Goal: Task Accomplishment & Management: Use online tool/utility

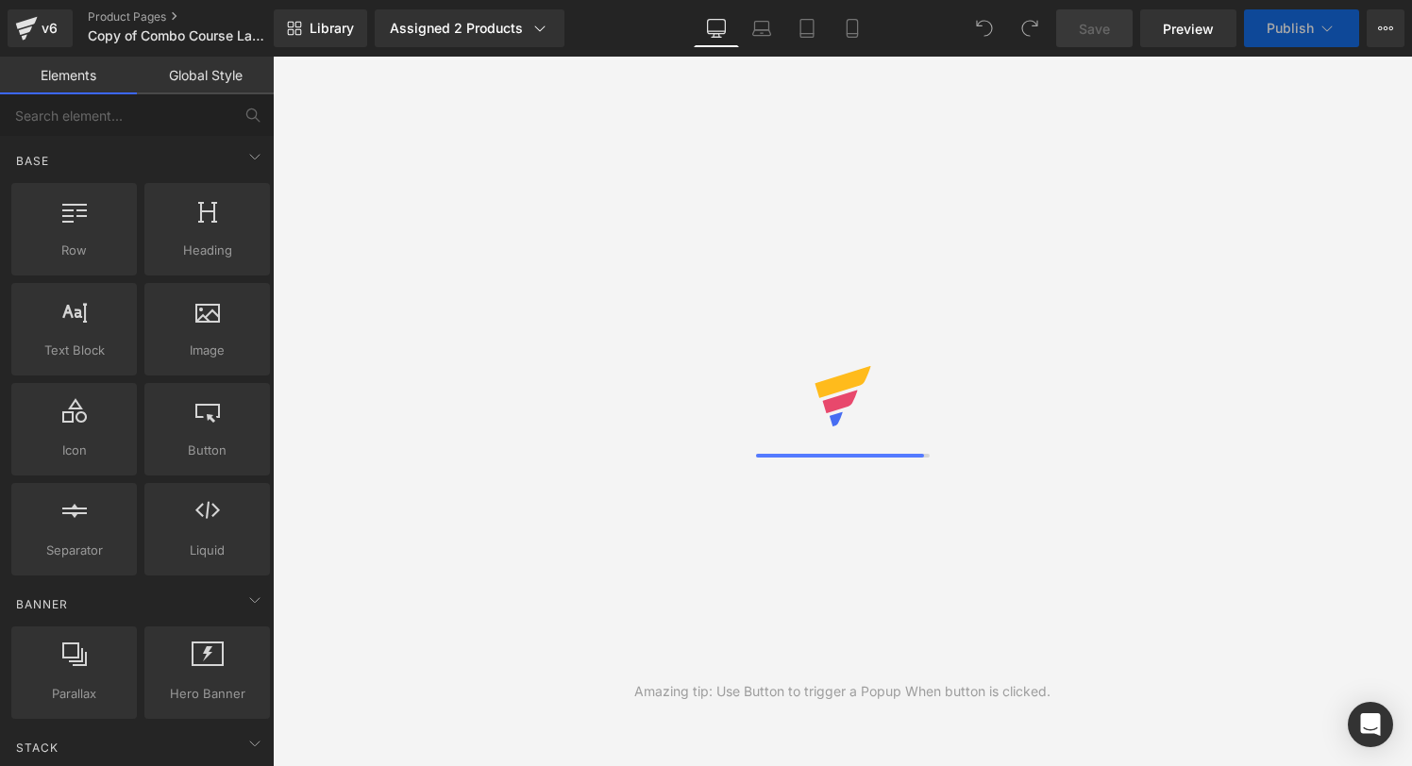
scroll to position [28143, 0]
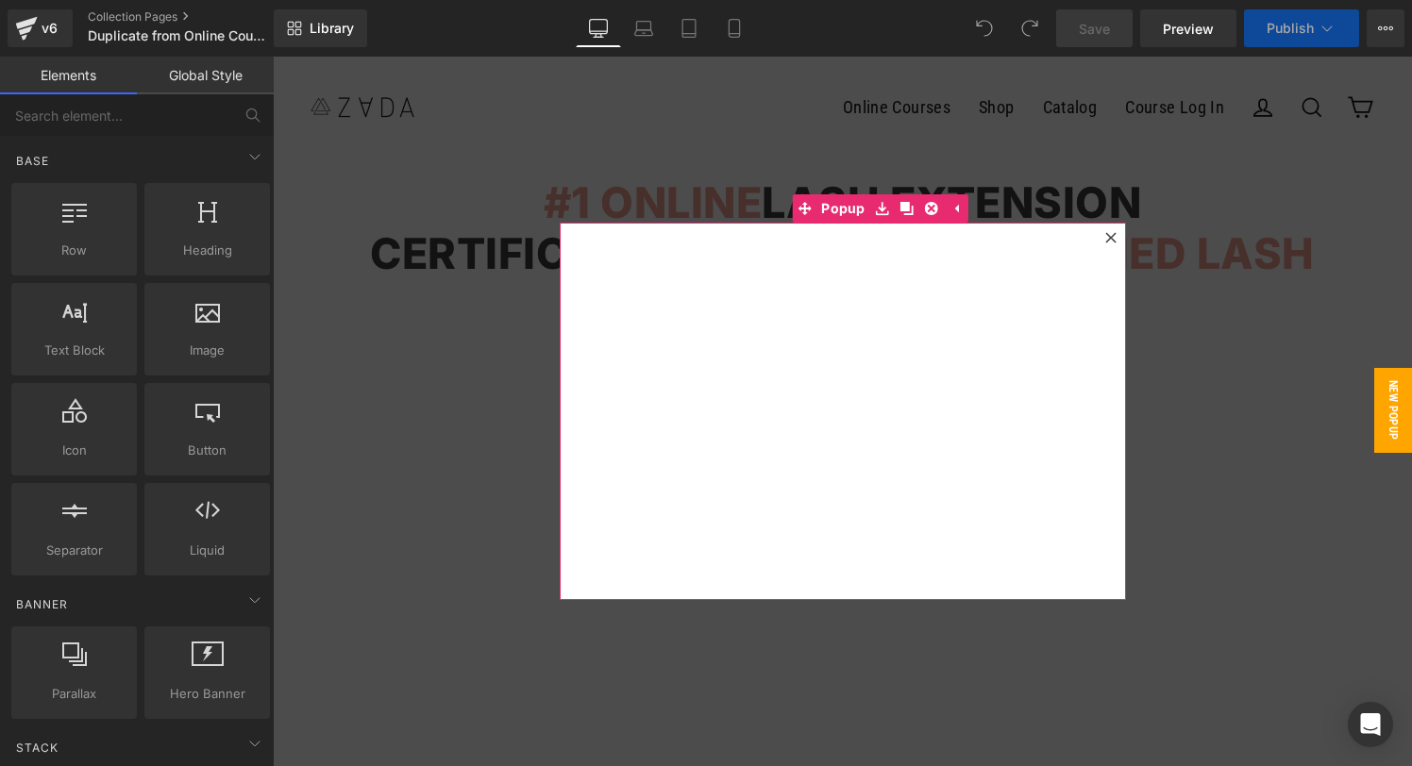
click at [1109, 237] on icon at bounding box center [1110, 237] width 10 height 10
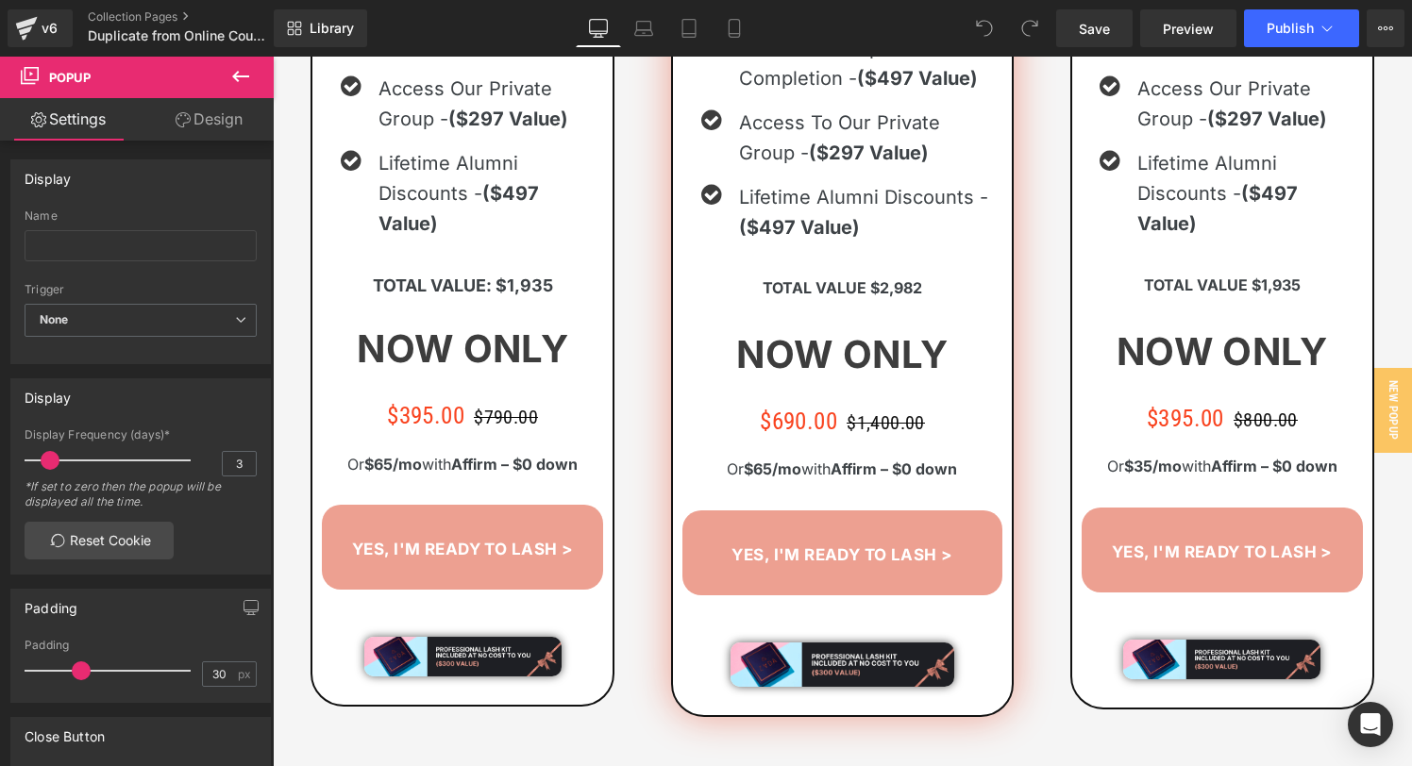
scroll to position [2201, 0]
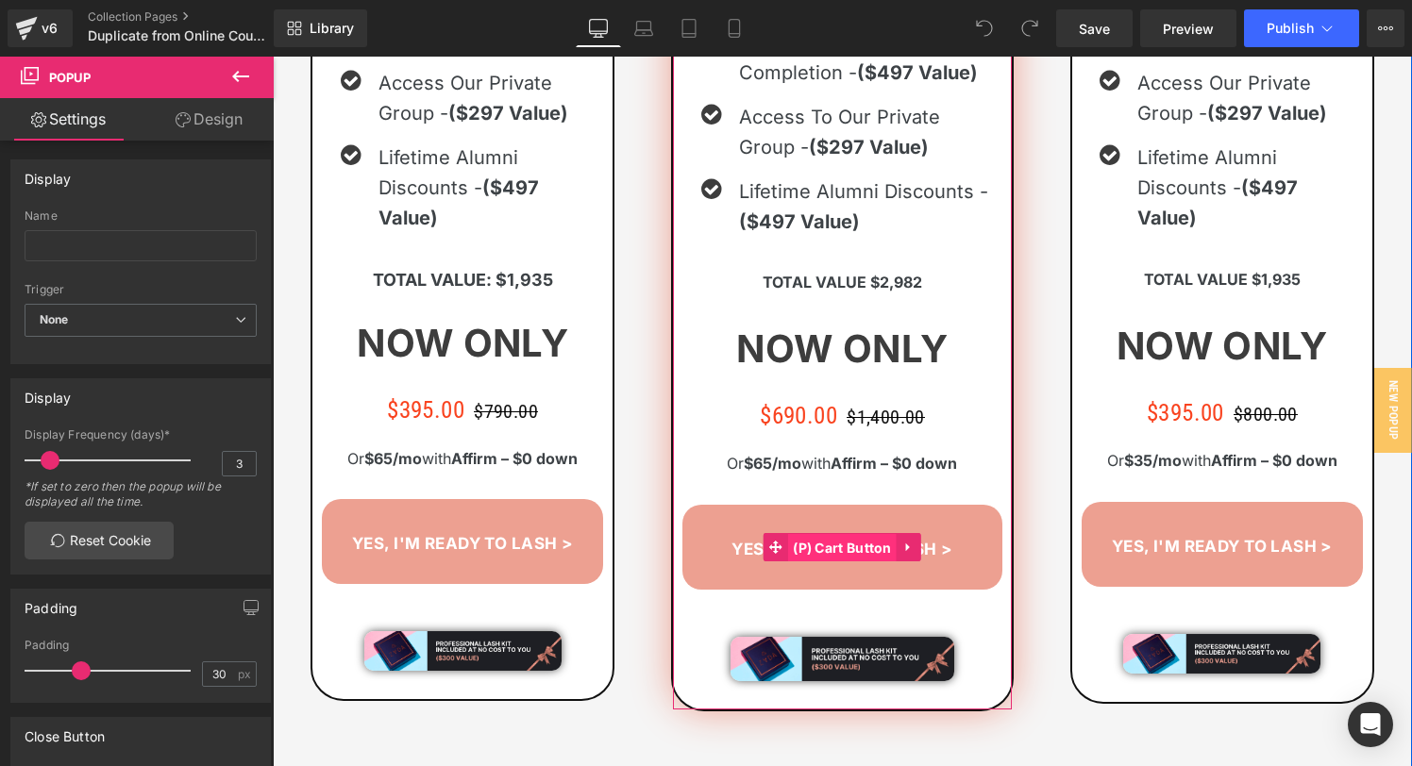
click at [836, 548] on span "(P) Cart Button" at bounding box center [842, 548] width 109 height 28
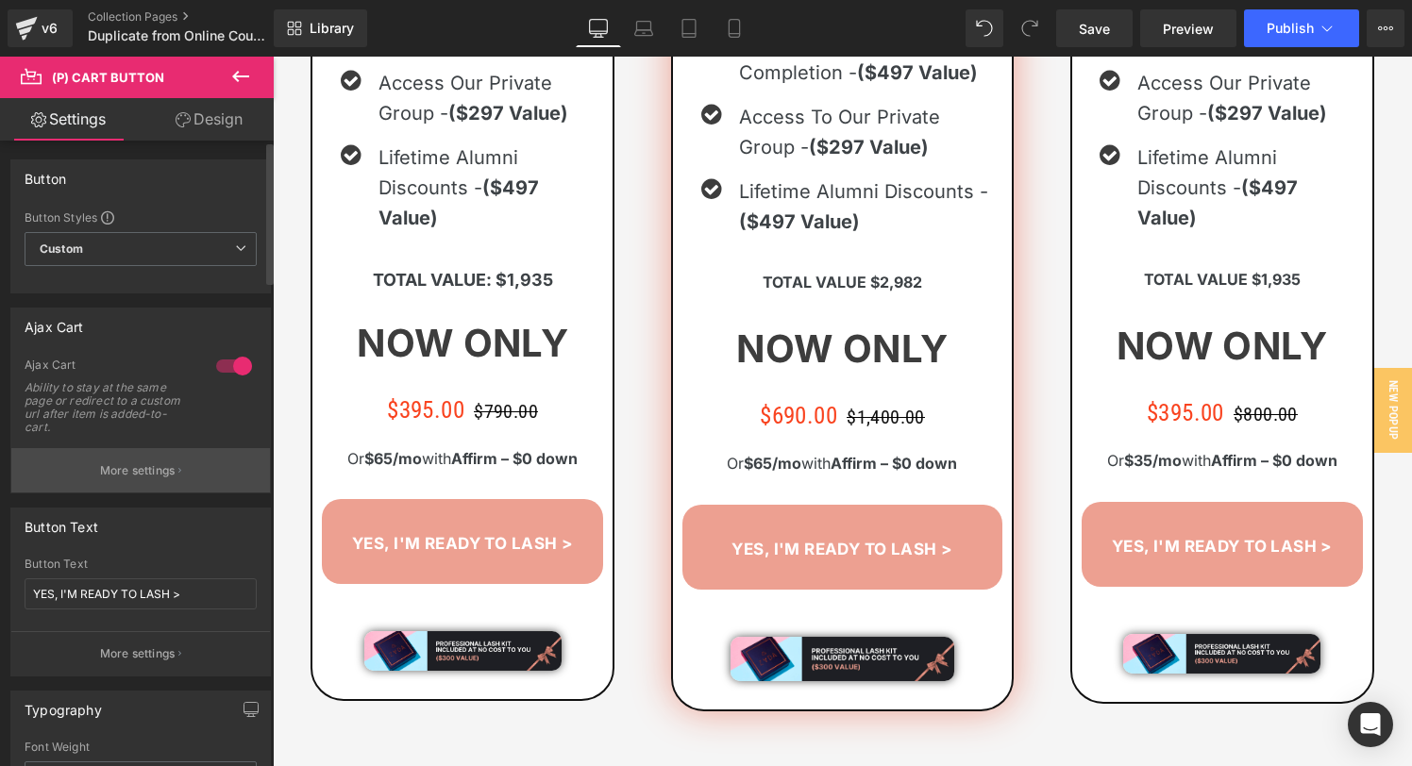
click at [139, 457] on button "More settings" at bounding box center [140, 470] width 259 height 44
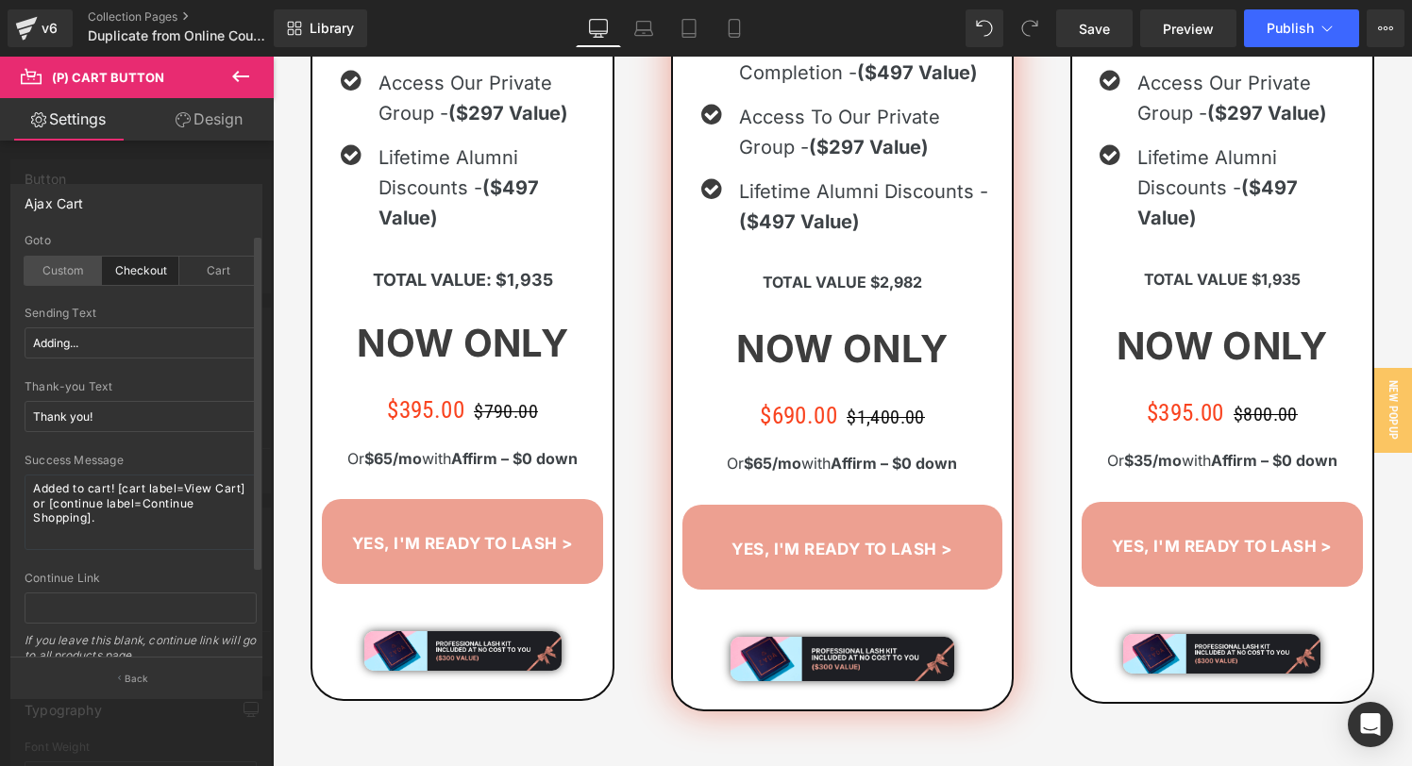
click at [79, 276] on div "Custom" at bounding box center [63, 271] width 77 height 28
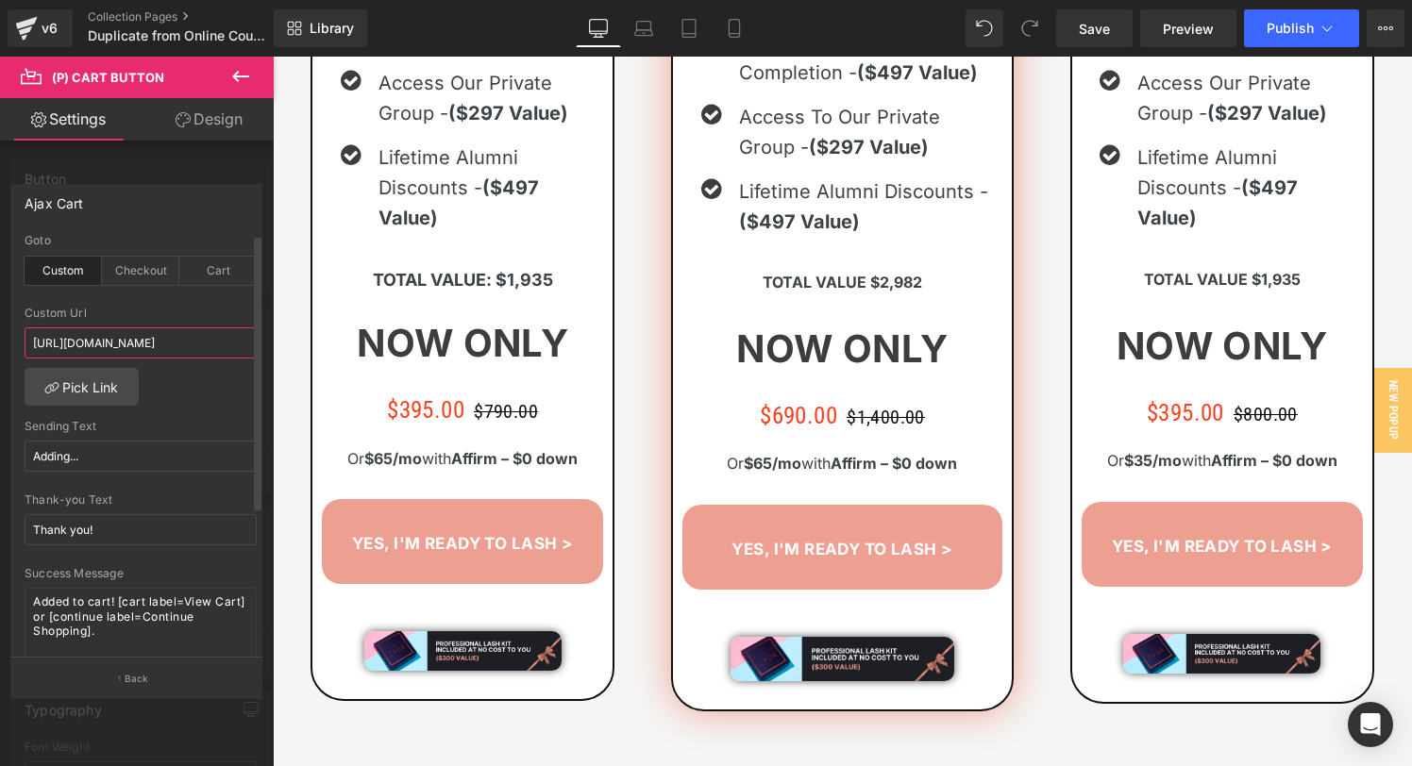
click at [70, 338] on input "[URL][DOMAIN_NAME]" at bounding box center [141, 342] width 232 height 31
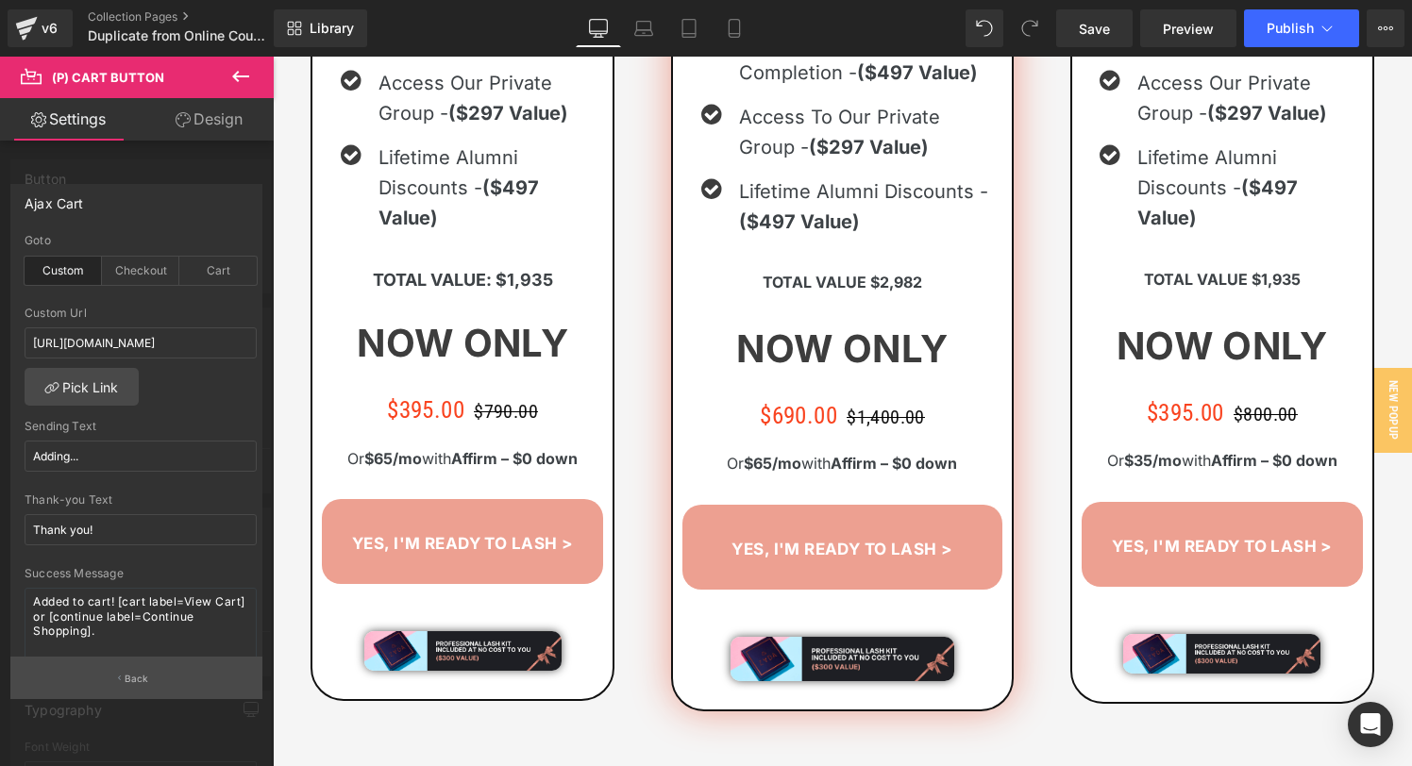
click at [109, 680] on button "Back" at bounding box center [136, 678] width 252 height 42
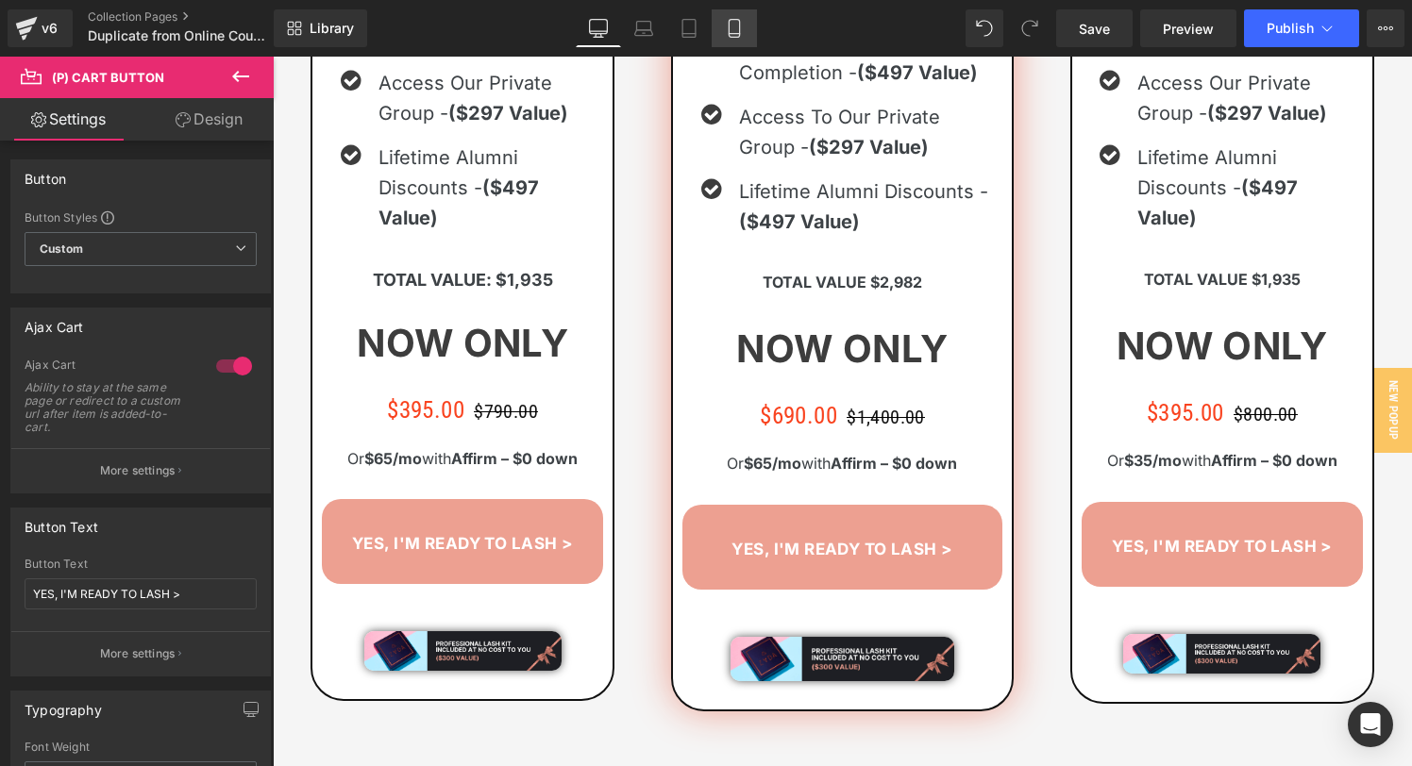
click at [732, 26] on icon at bounding box center [734, 28] width 19 height 19
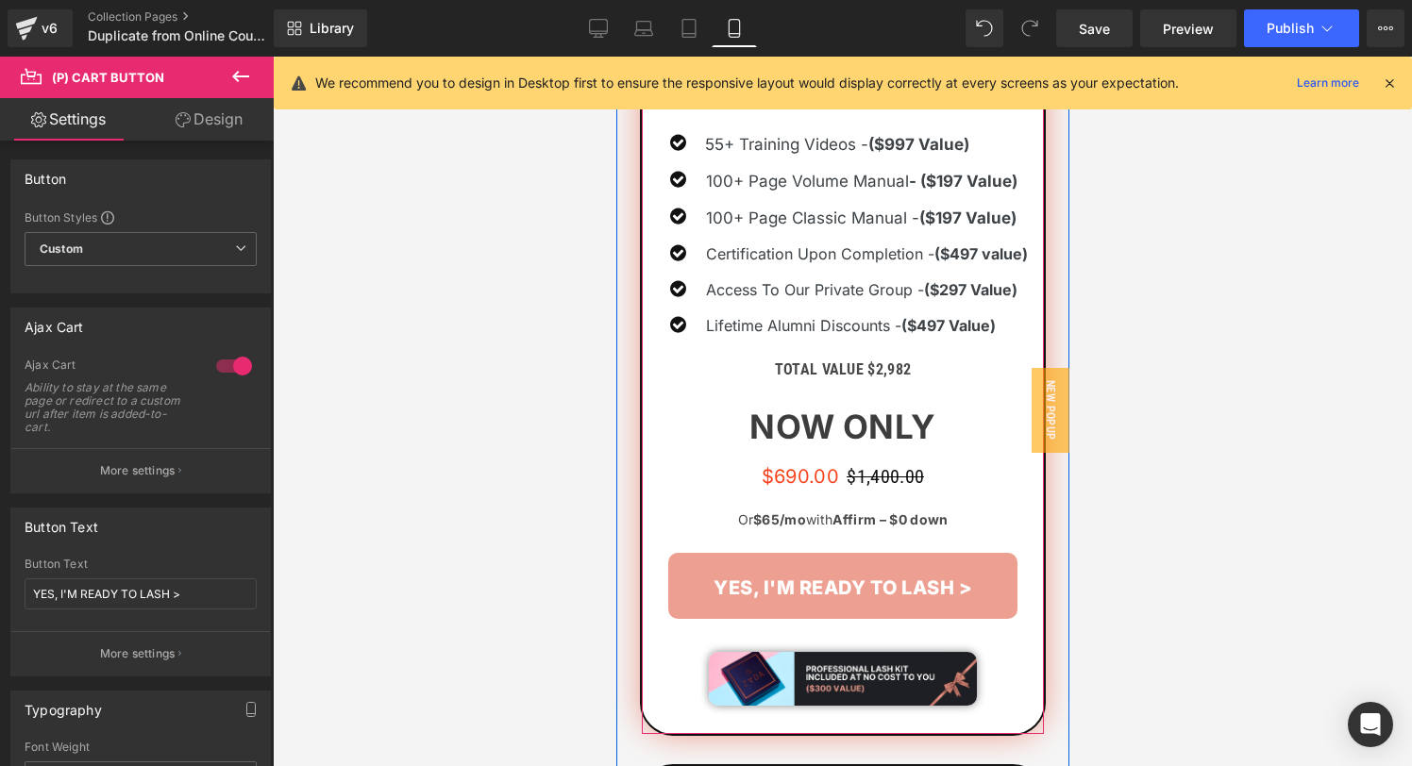
scroll to position [1403, 0]
click at [849, 574] on div "YES, I'M READY TO LASH > (P) Cart Button" at bounding box center [841, 585] width 383 height 66
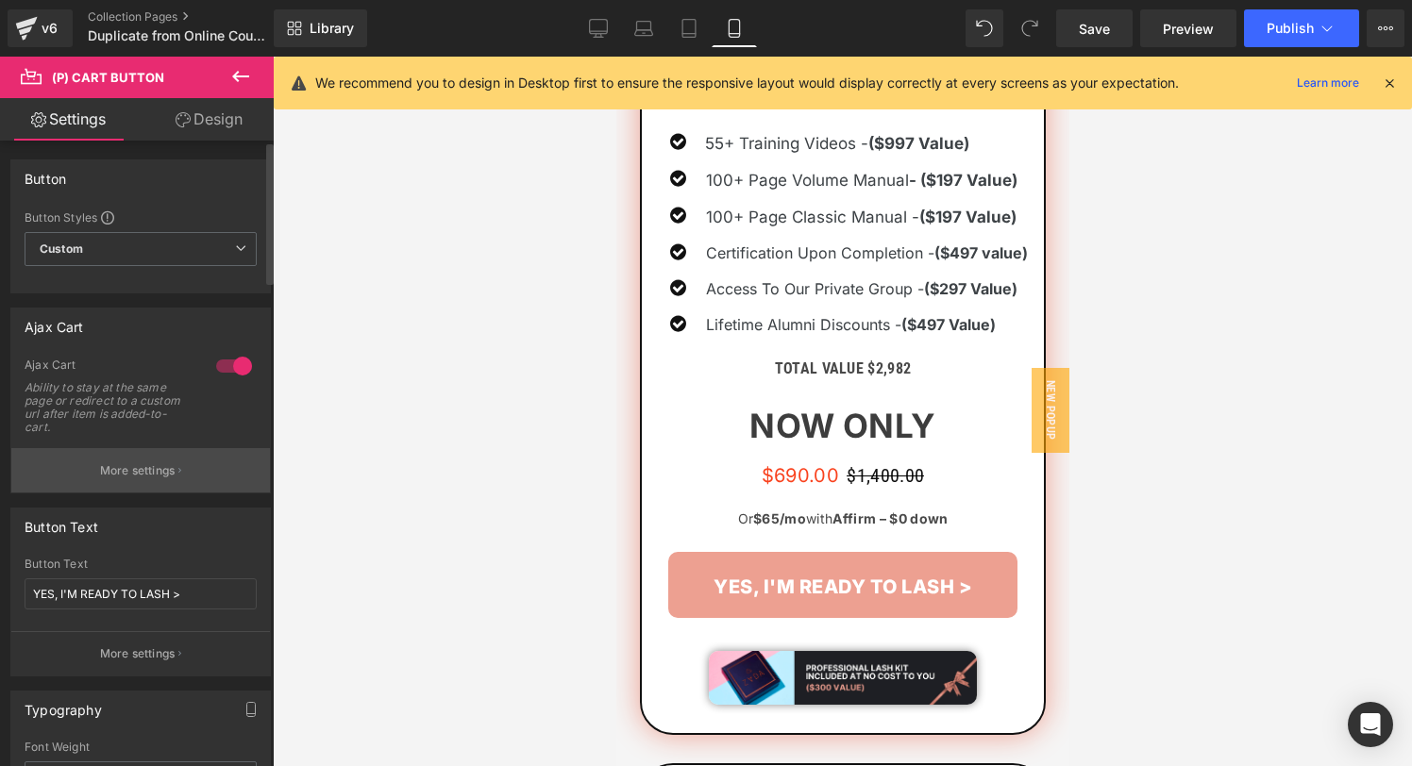
click at [109, 460] on button "More settings" at bounding box center [140, 470] width 259 height 44
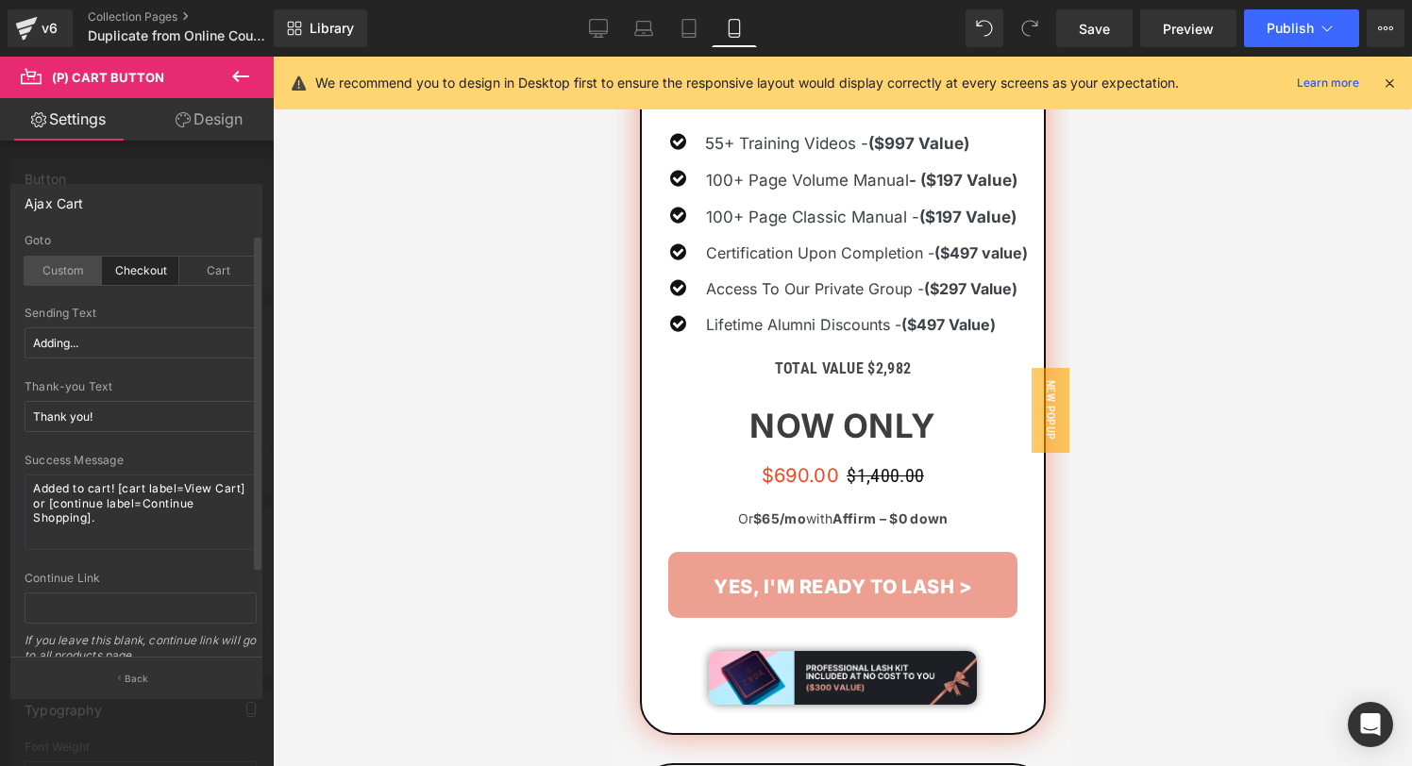
click at [89, 268] on div "Custom" at bounding box center [63, 271] width 77 height 28
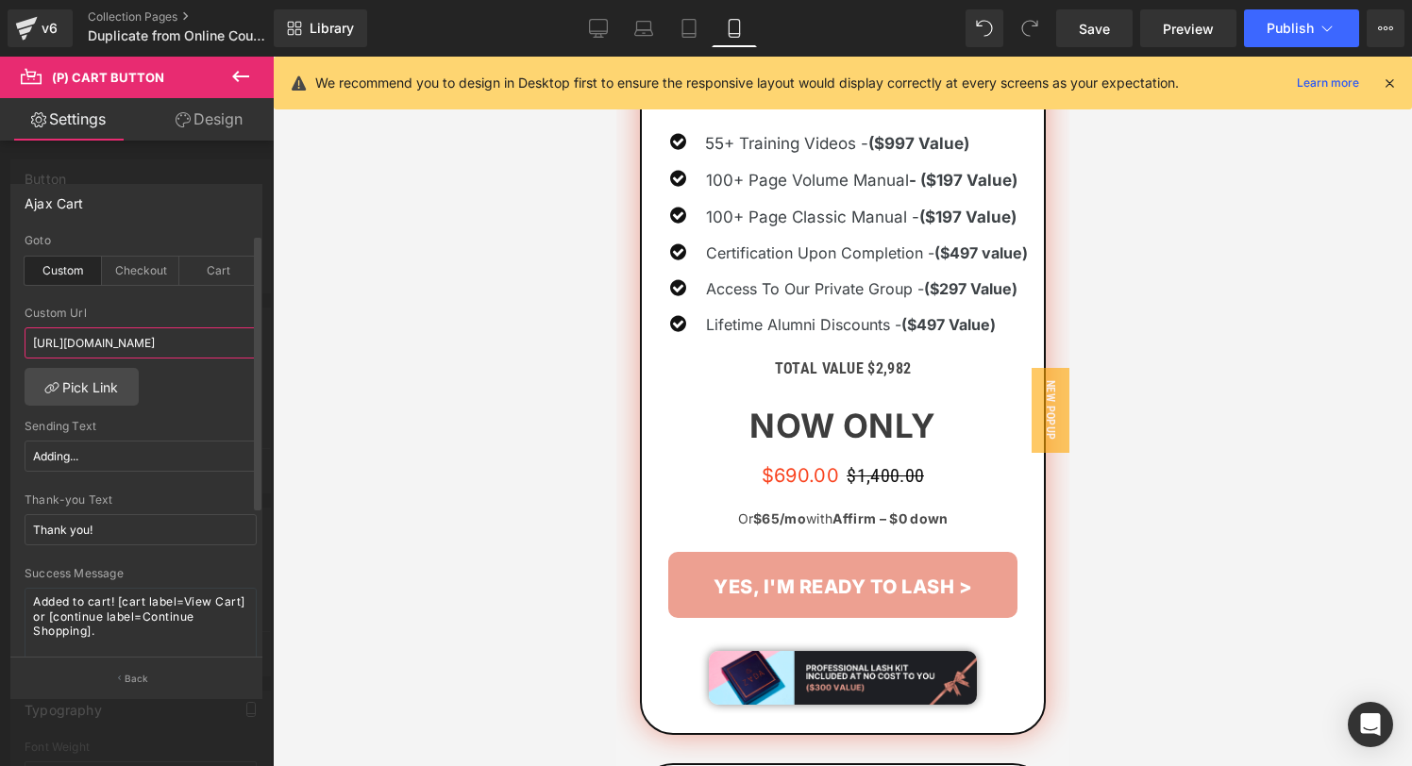
click at [114, 344] on input "[URL][DOMAIN_NAME]" at bounding box center [141, 342] width 232 height 31
type textarea "checkout"
click at [114, 344] on input "[URL][DOMAIN_NAME]" at bounding box center [141, 342] width 232 height 31
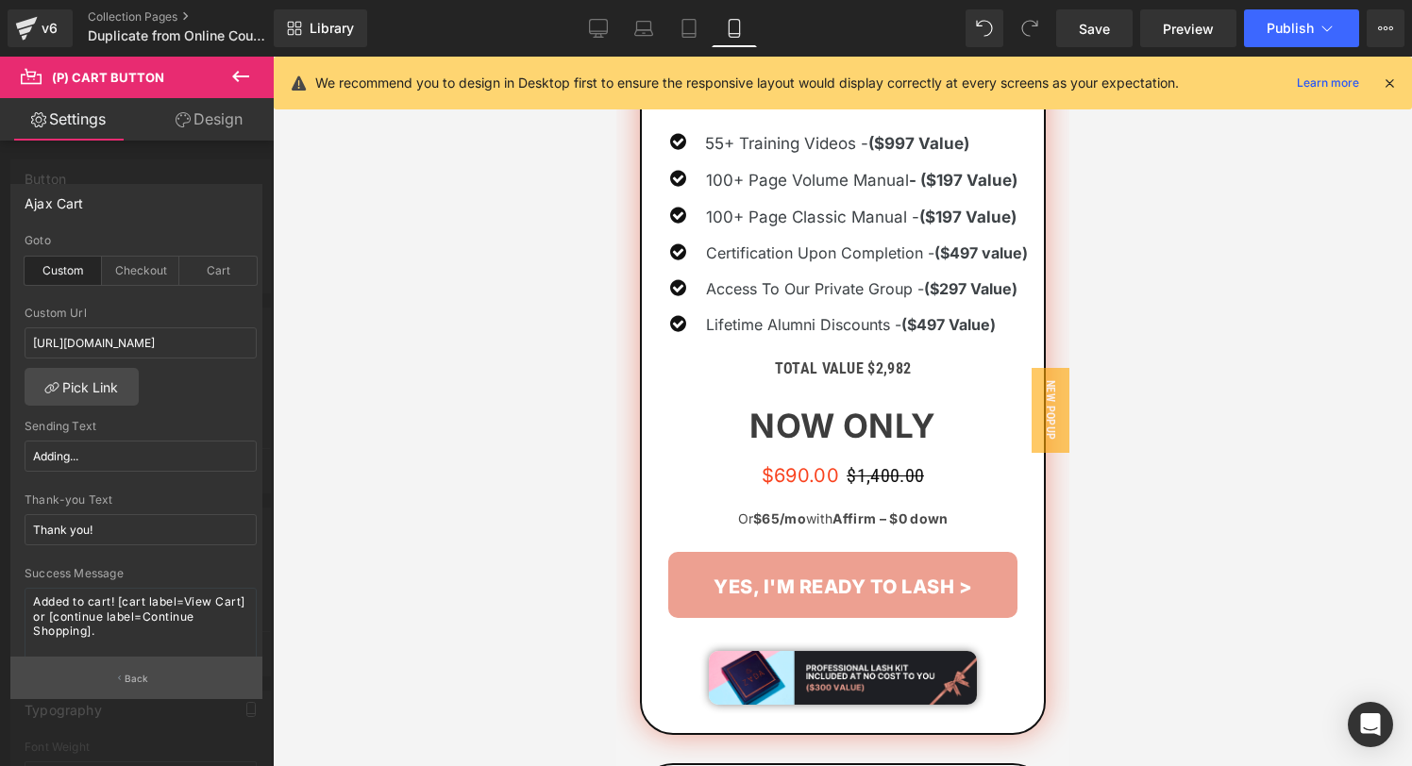
click at [124, 677] on button "Back" at bounding box center [136, 678] width 252 height 42
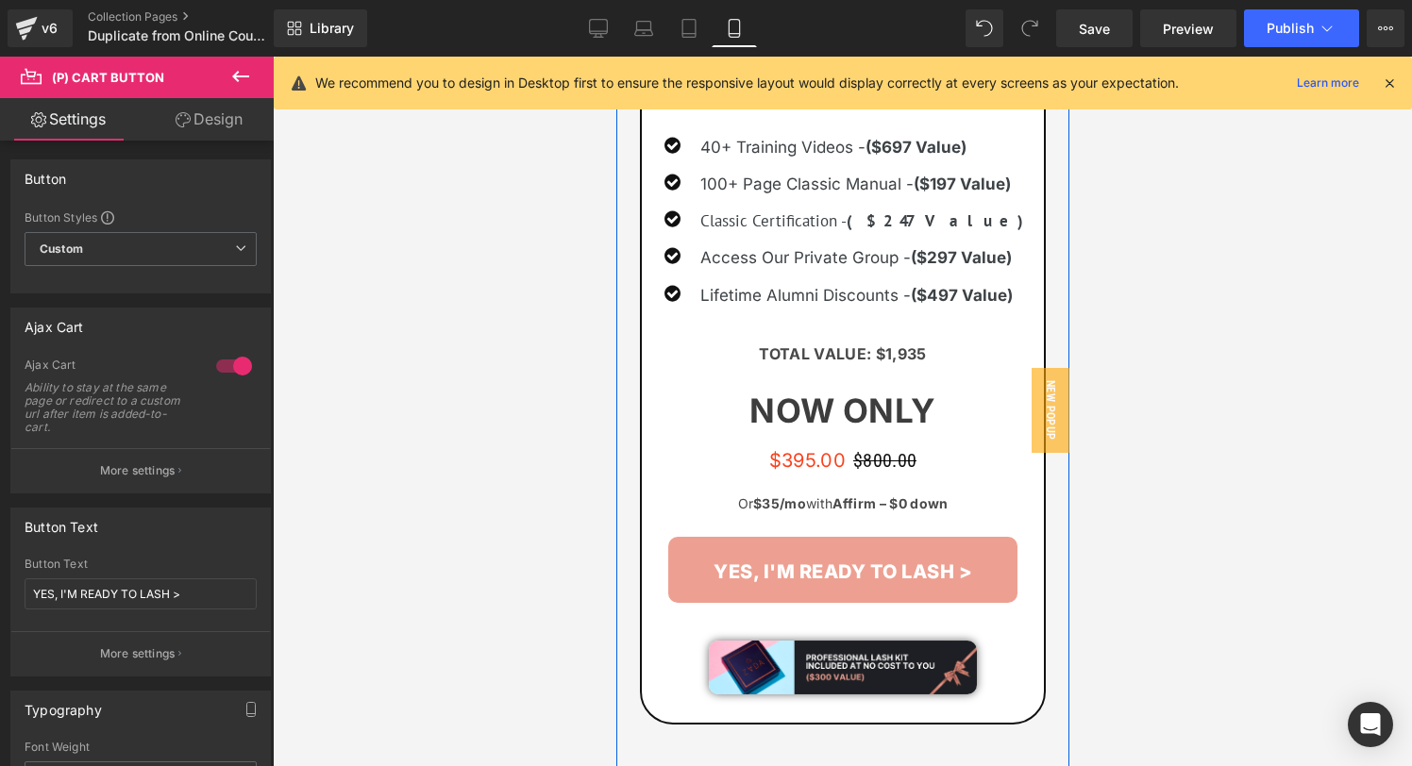
scroll to position [3374, 0]
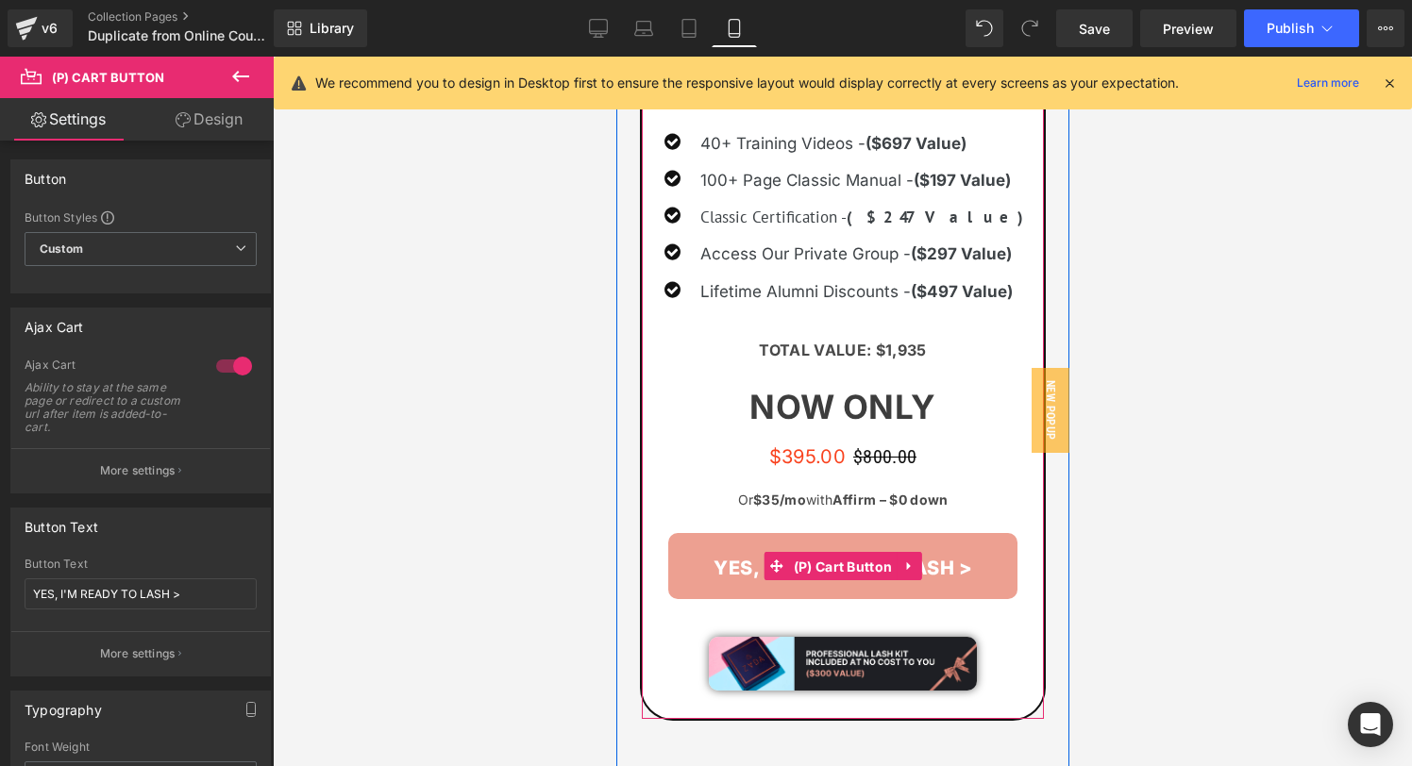
click at [829, 558] on span "(P) Cart Button" at bounding box center [842, 567] width 109 height 28
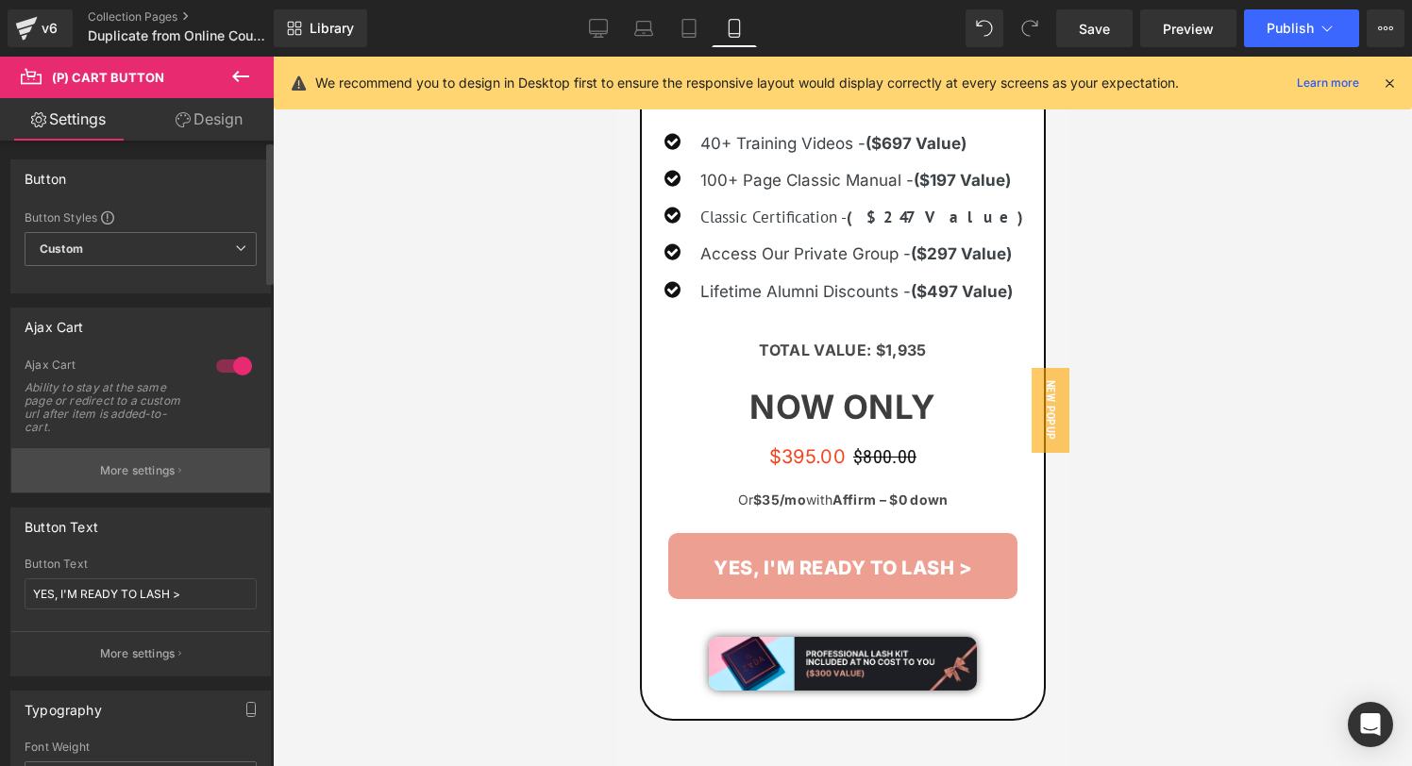
click at [109, 466] on p "More settings" at bounding box center [137, 470] width 75 height 17
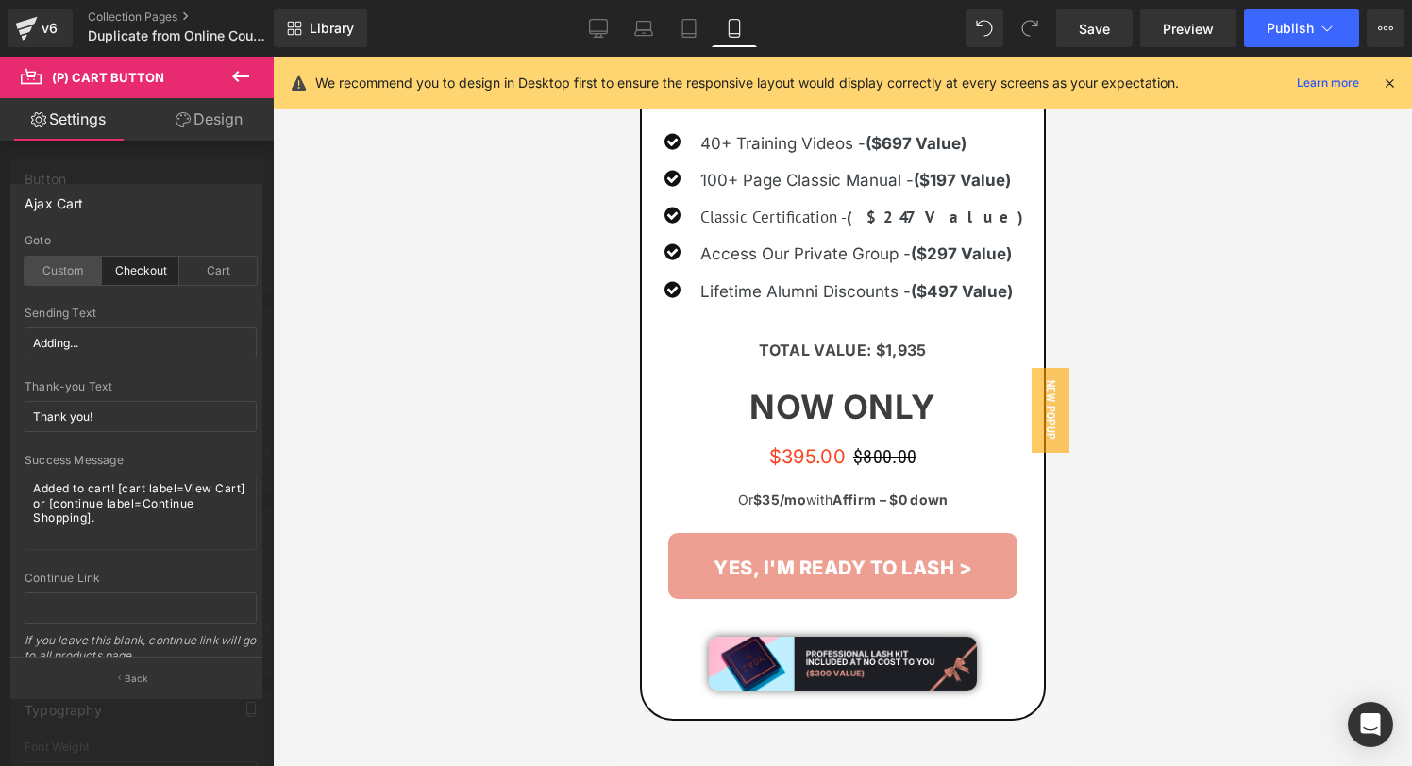
click at [44, 274] on div "Custom" at bounding box center [63, 271] width 77 height 28
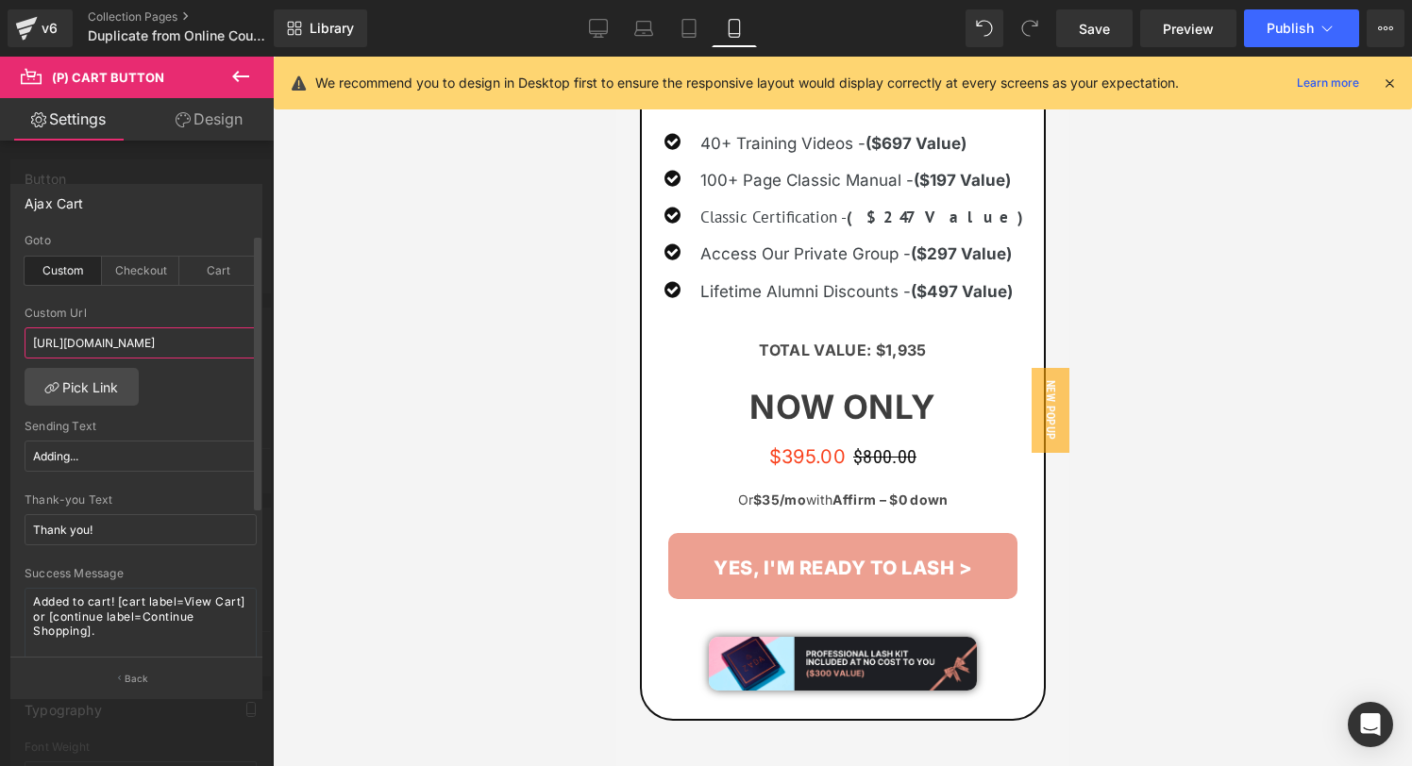
click at [111, 339] on input "[URL][DOMAIN_NAME]" at bounding box center [141, 342] width 232 height 31
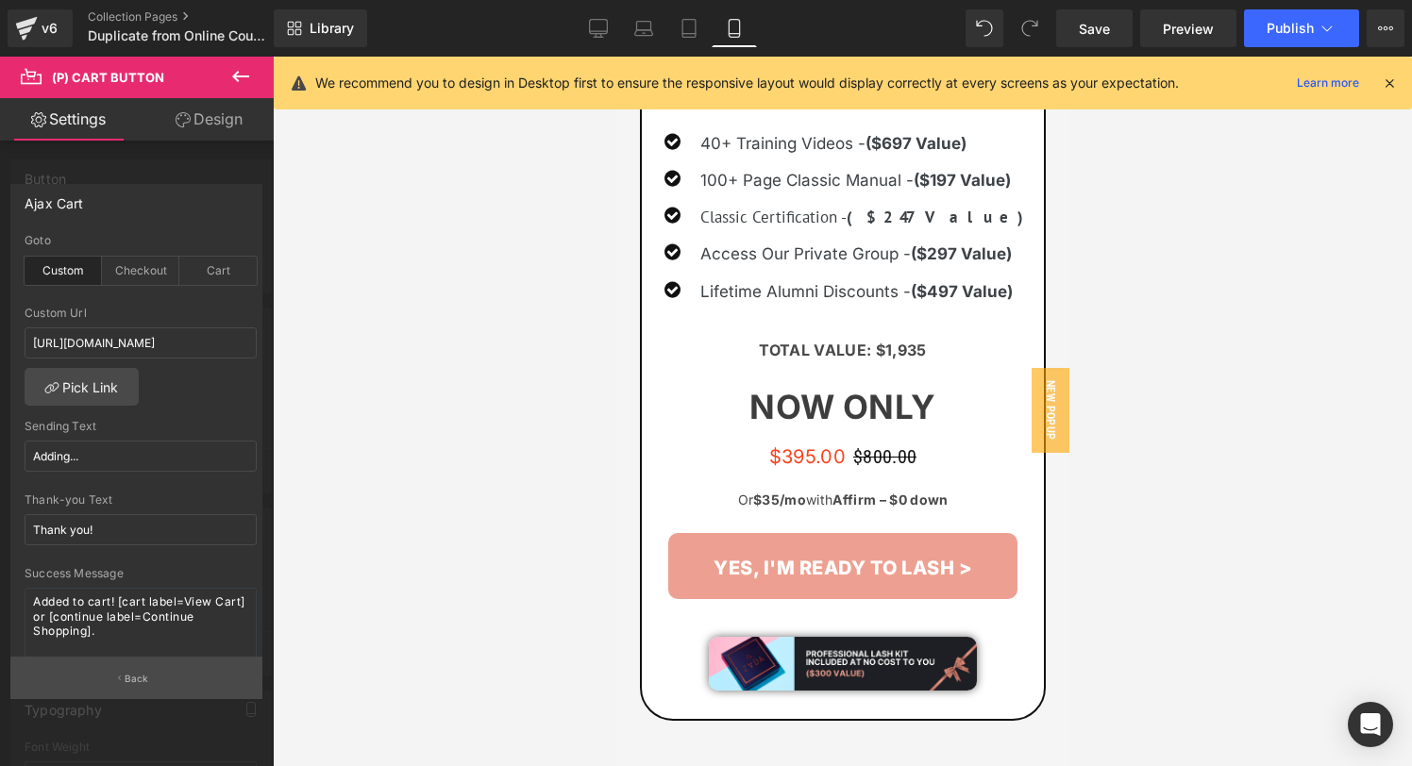
click at [134, 670] on button "Back" at bounding box center [136, 678] width 252 height 42
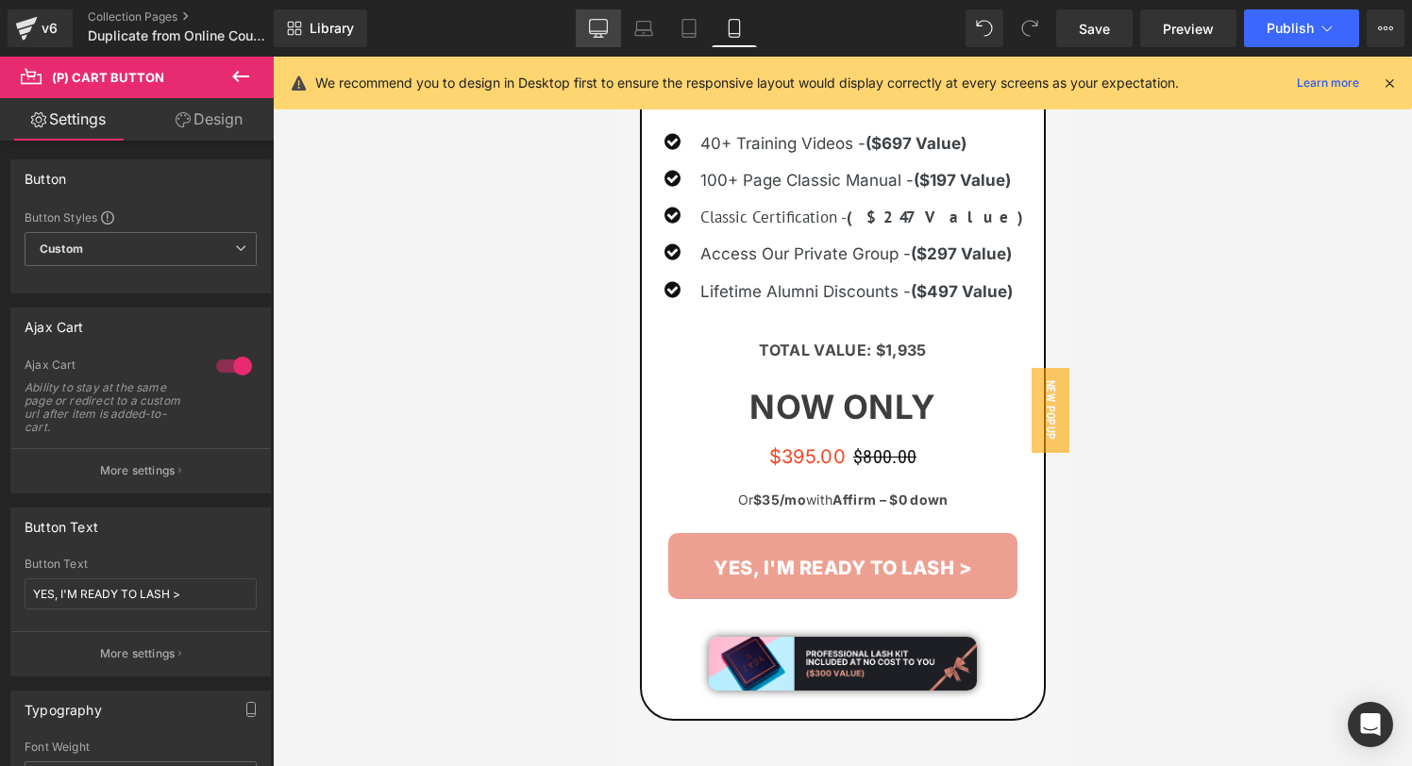
click at [599, 29] on icon at bounding box center [598, 28] width 19 height 19
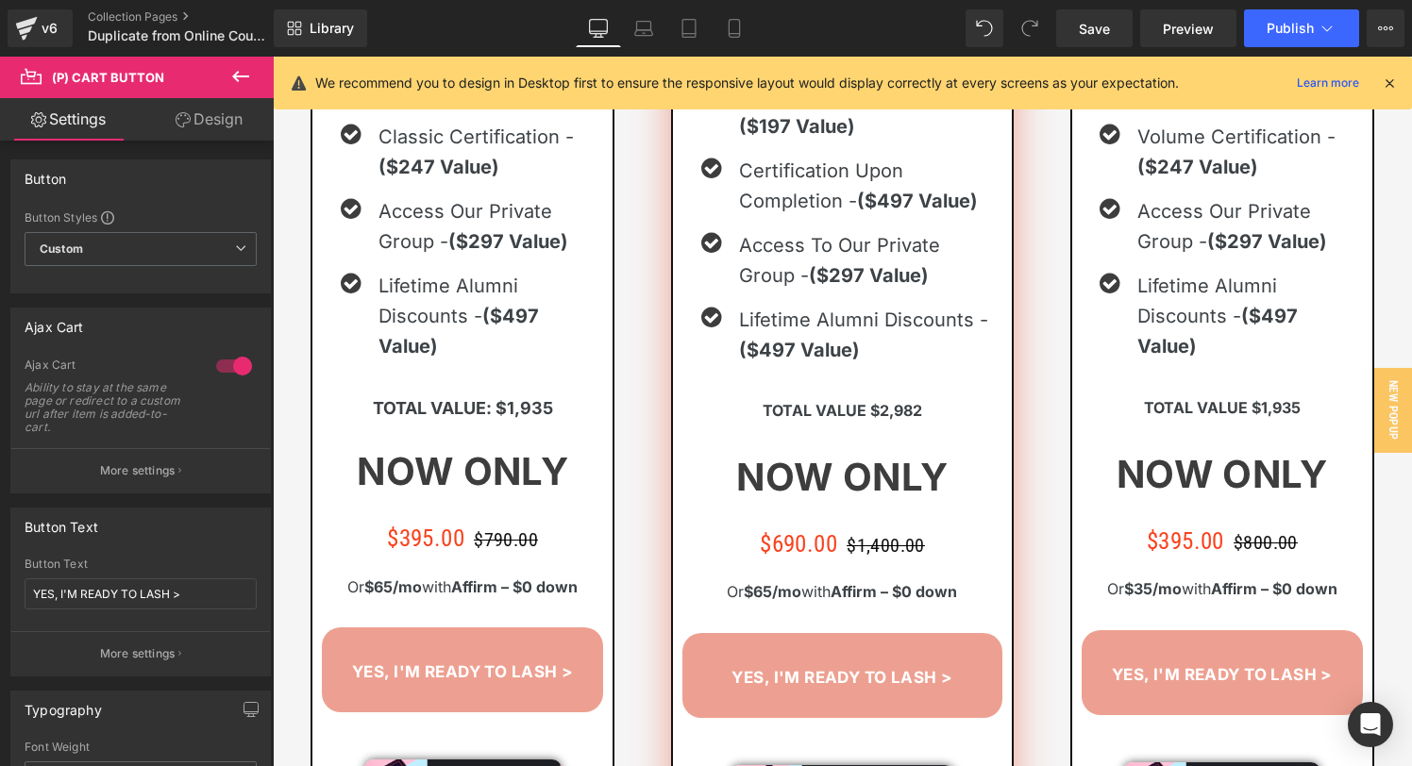
scroll to position [2075, 0]
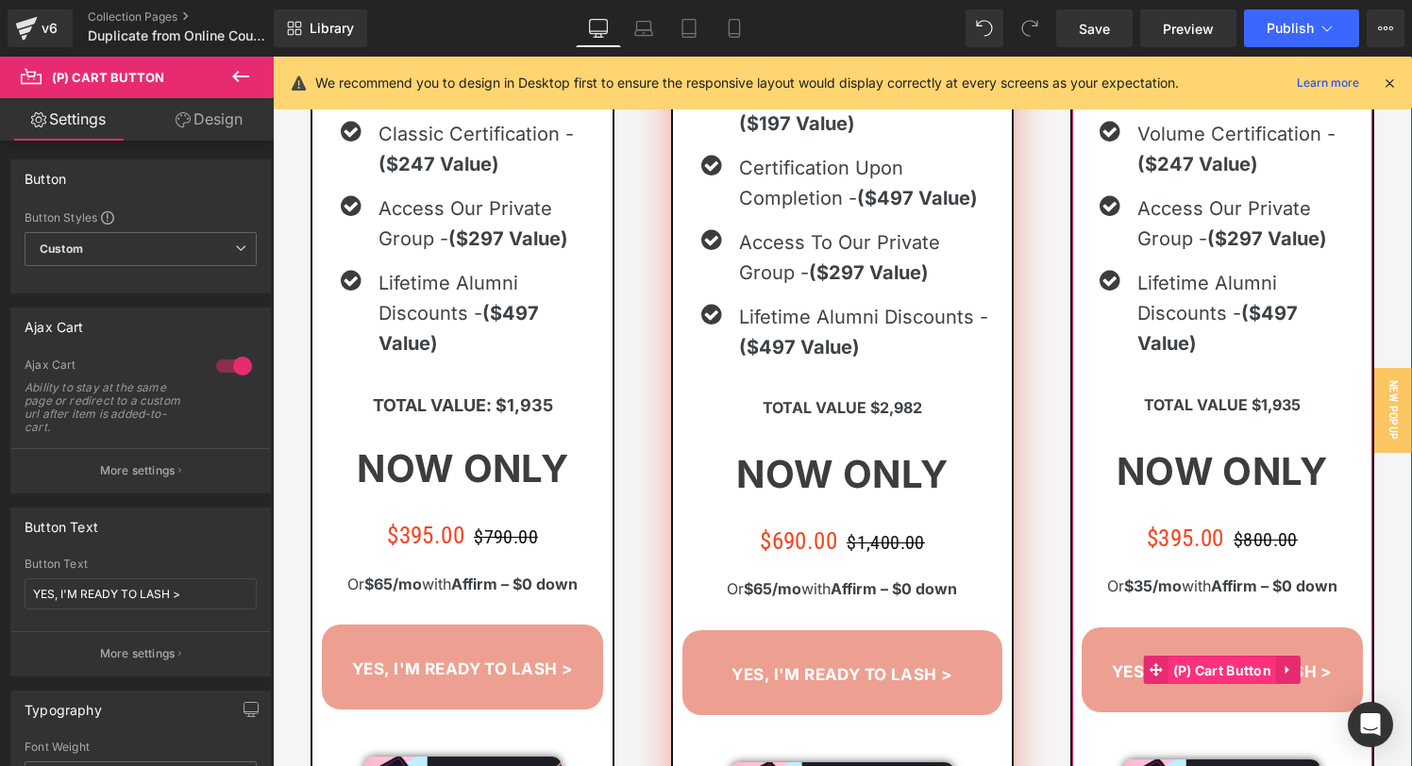
click at [1205, 657] on span "(P) Cart Button" at bounding box center [1222, 671] width 109 height 28
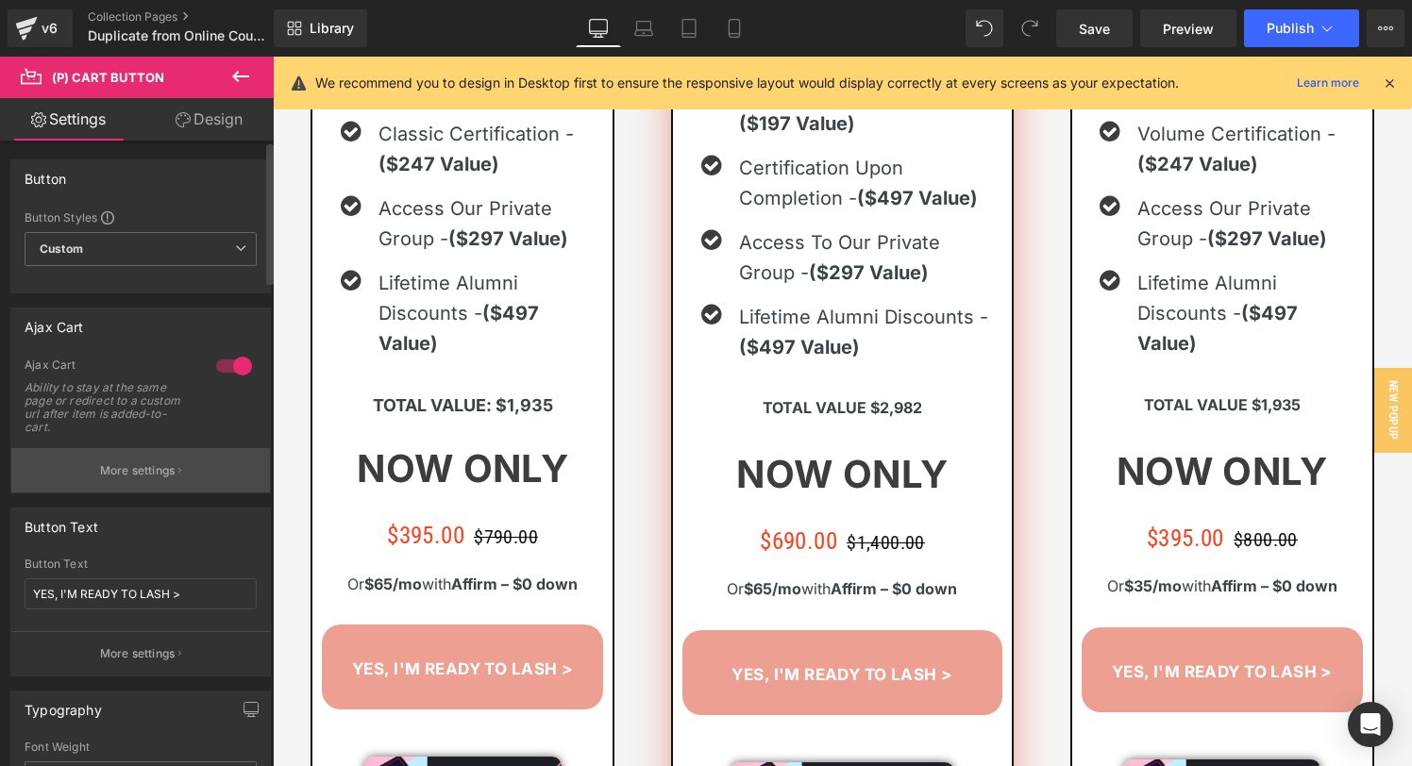
click at [93, 467] on button "More settings" at bounding box center [140, 470] width 259 height 44
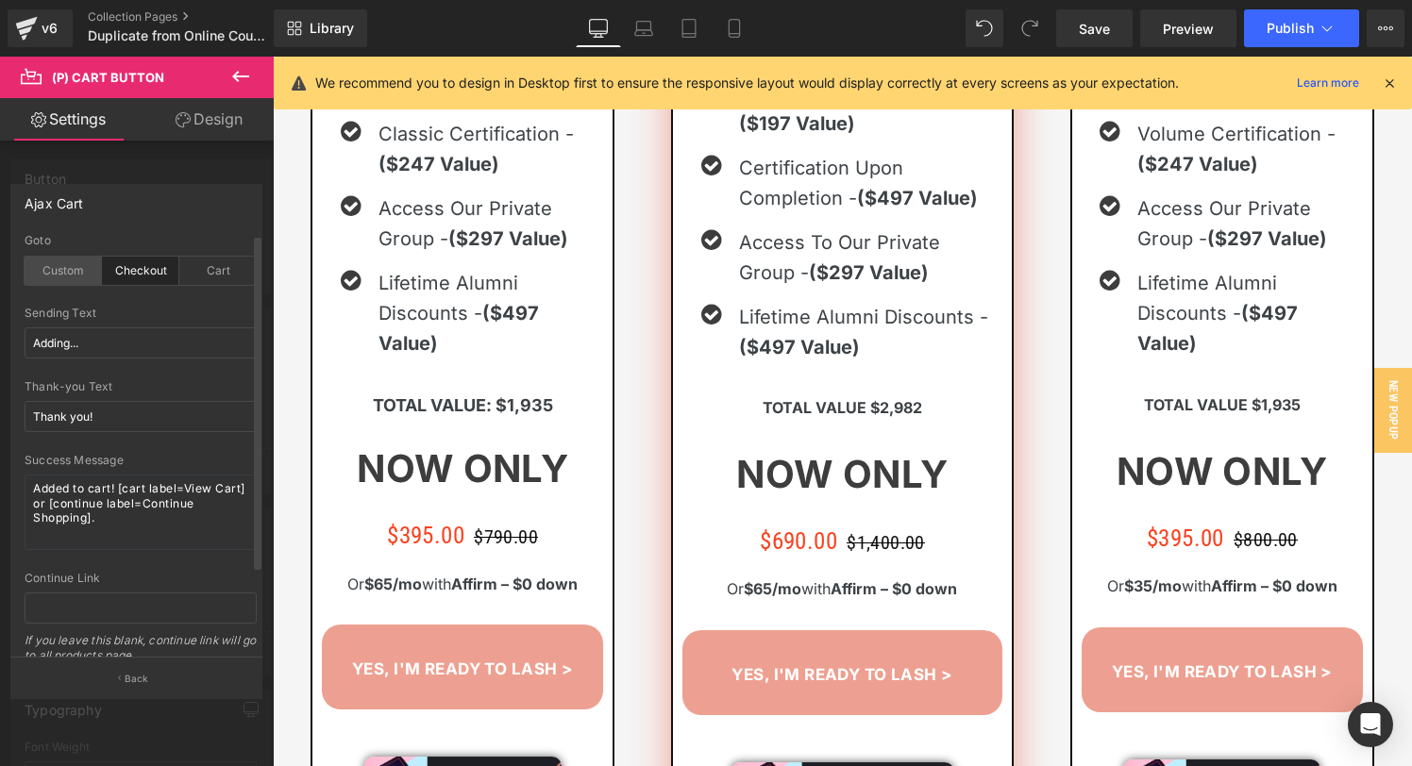
click at [59, 264] on div "Custom" at bounding box center [63, 271] width 77 height 28
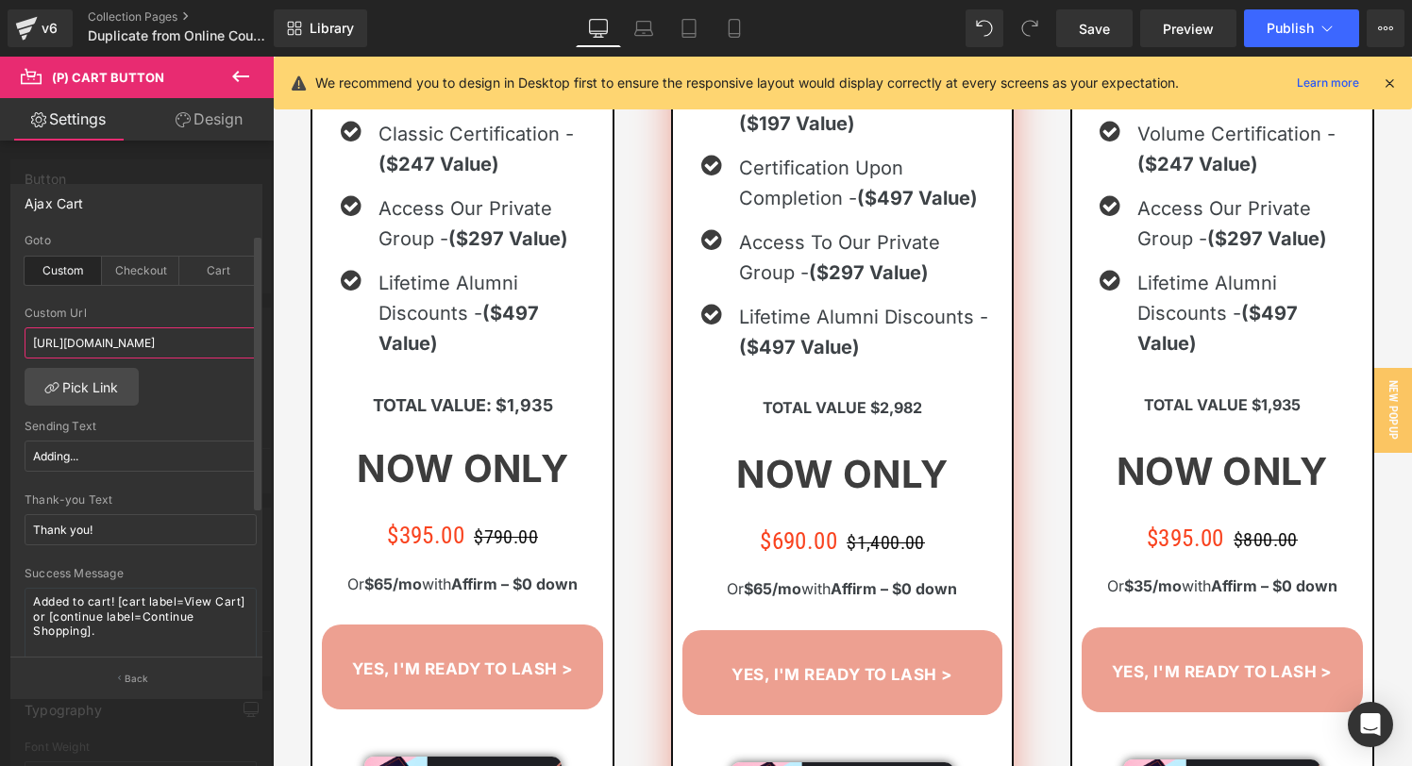
click at [90, 342] on input "[URL][DOMAIN_NAME]" at bounding box center [141, 342] width 232 height 31
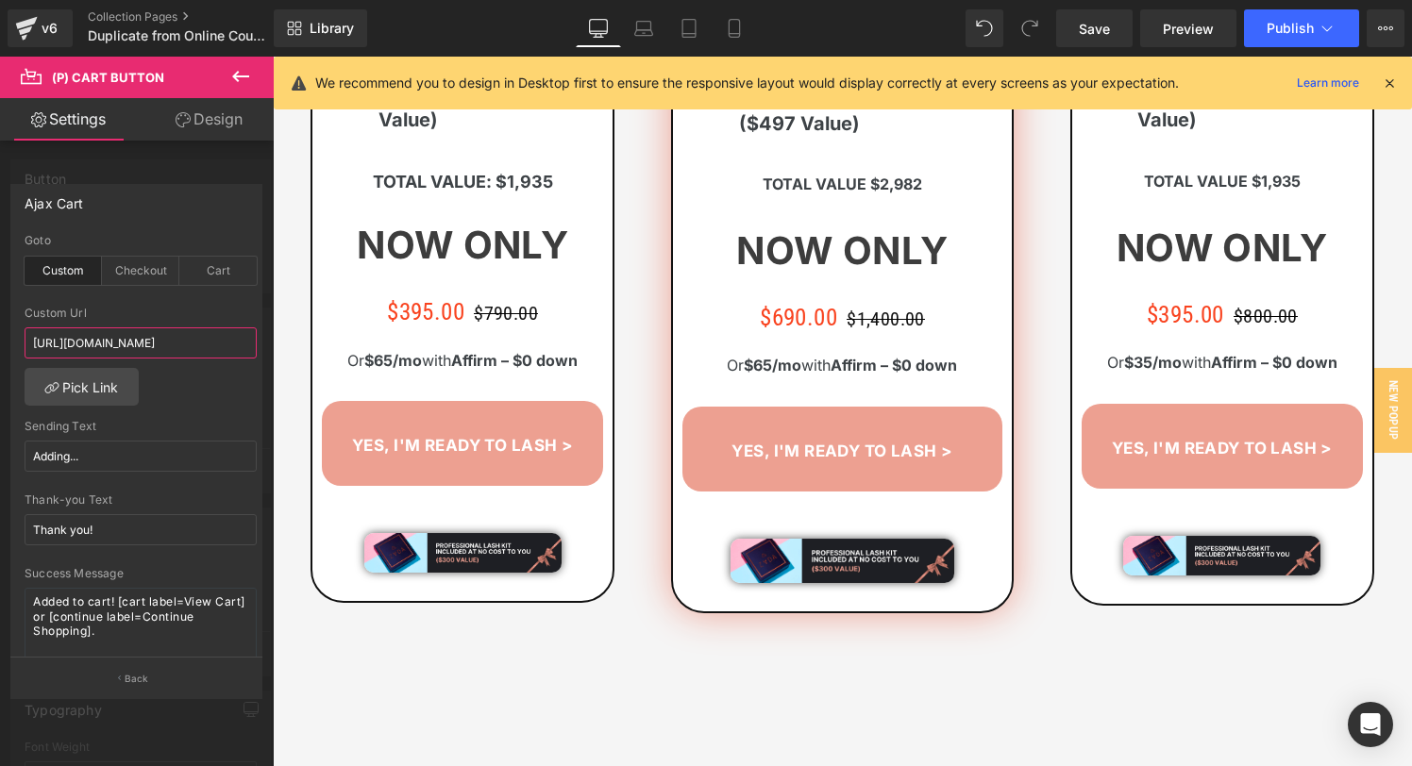
scroll to position [2318, 0]
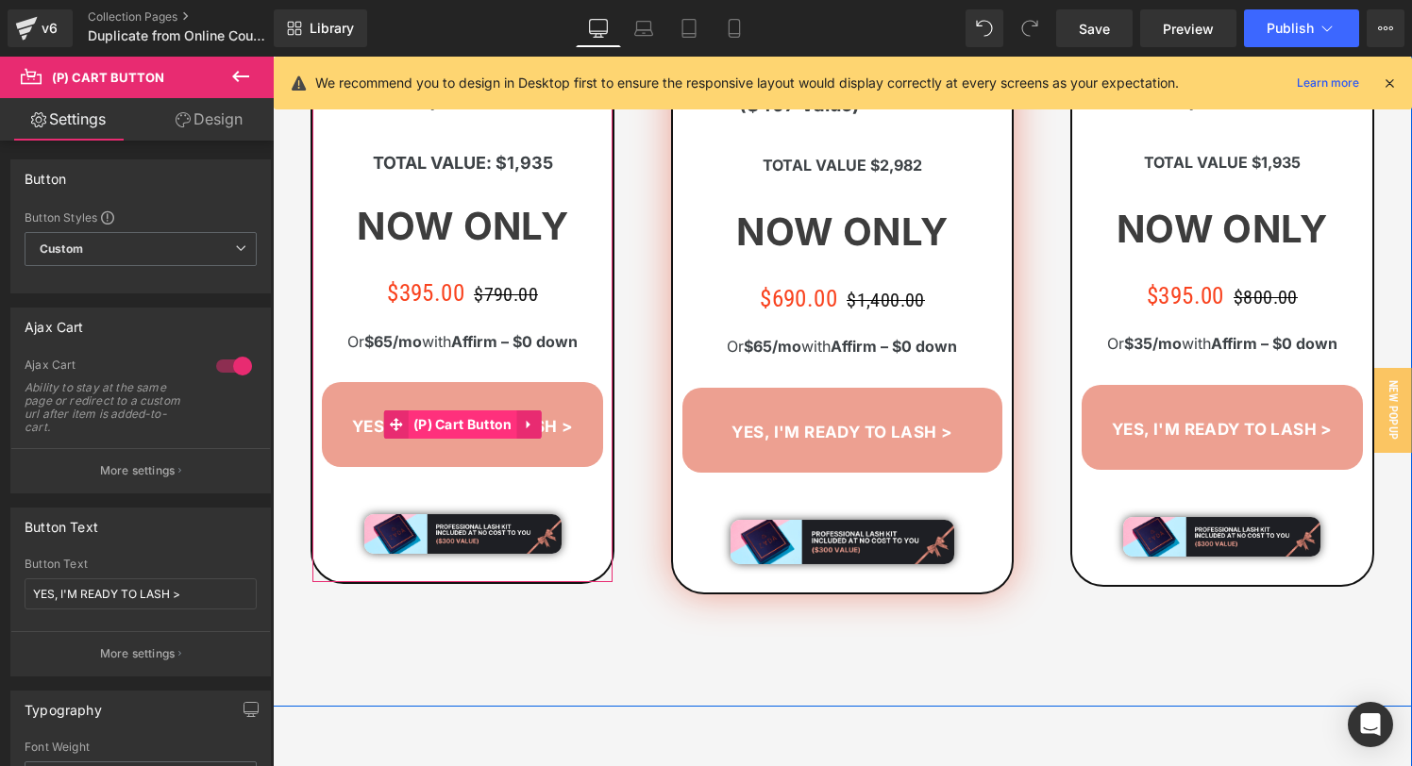
click at [456, 428] on span "(P) Cart Button" at bounding box center [463, 424] width 109 height 28
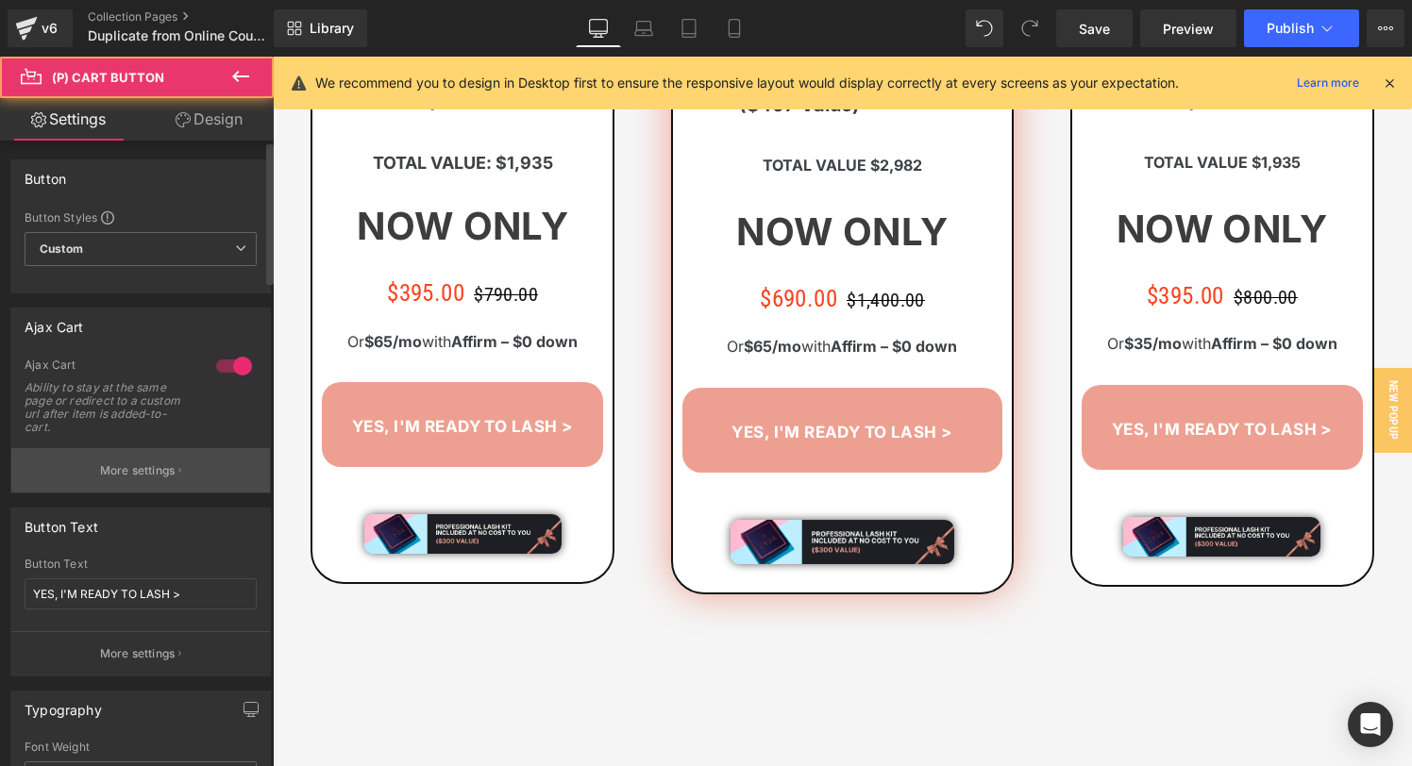
click at [120, 465] on p "More settings" at bounding box center [137, 470] width 75 height 17
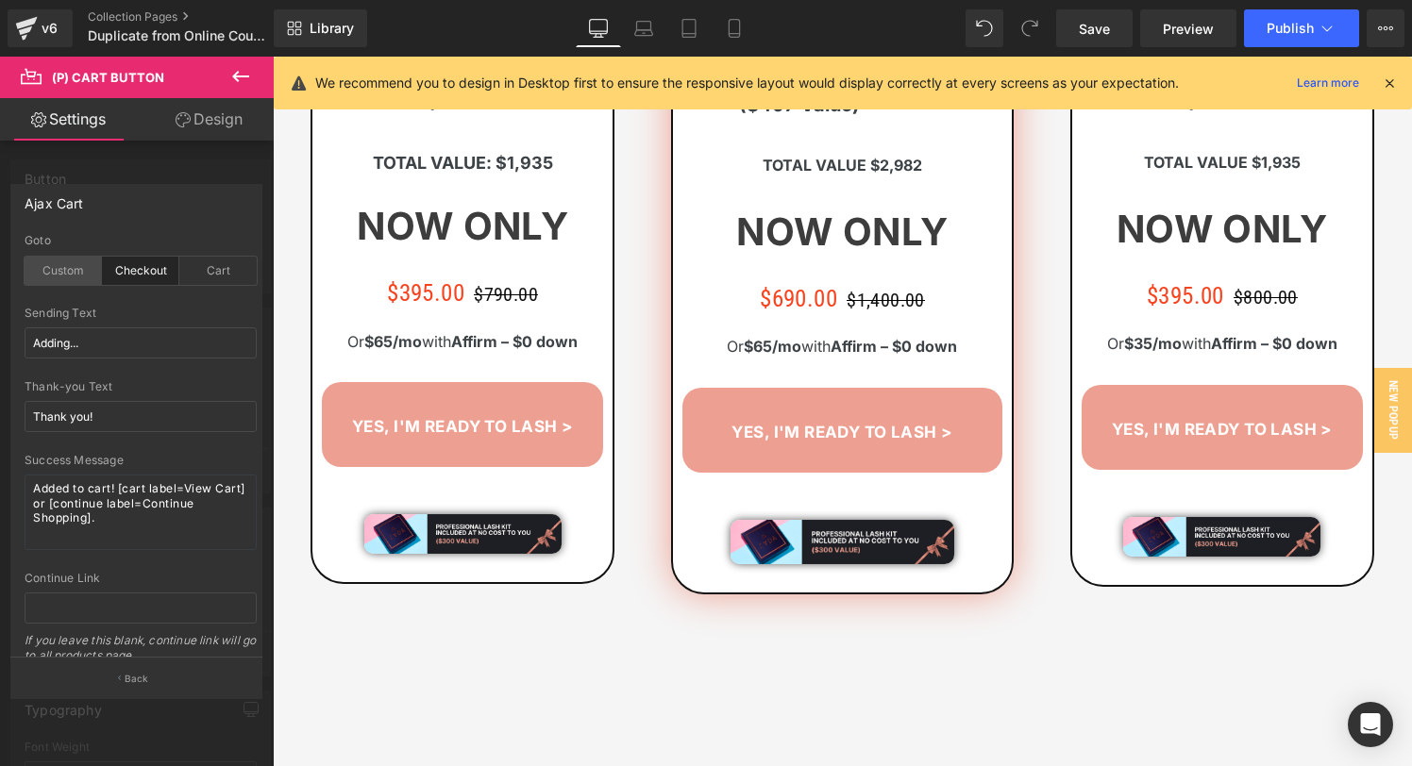
click at [65, 280] on div "Custom" at bounding box center [63, 271] width 77 height 28
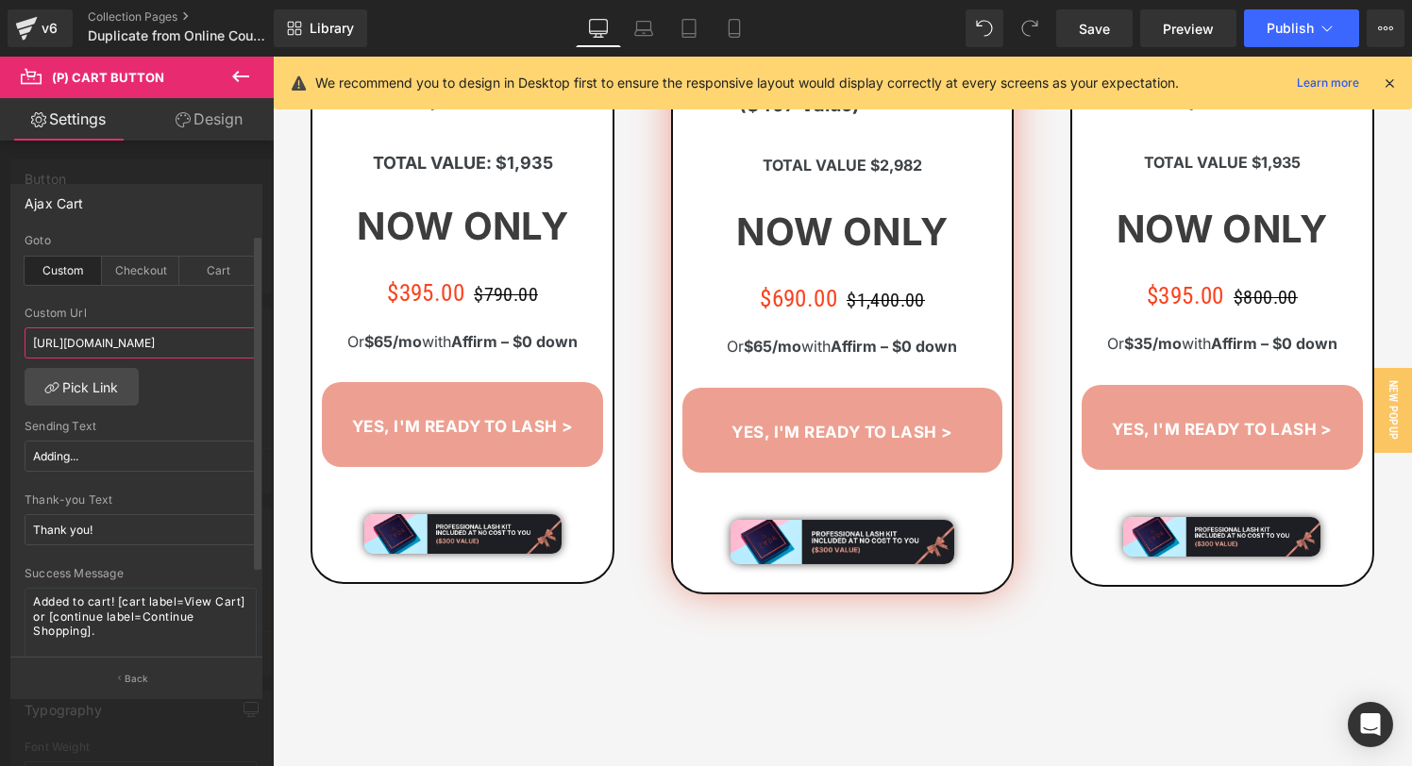
click at [68, 342] on input "[URL][DOMAIN_NAME]" at bounding box center [141, 342] width 232 height 31
click at [751, 29] on link "Mobile" at bounding box center [734, 28] width 45 height 38
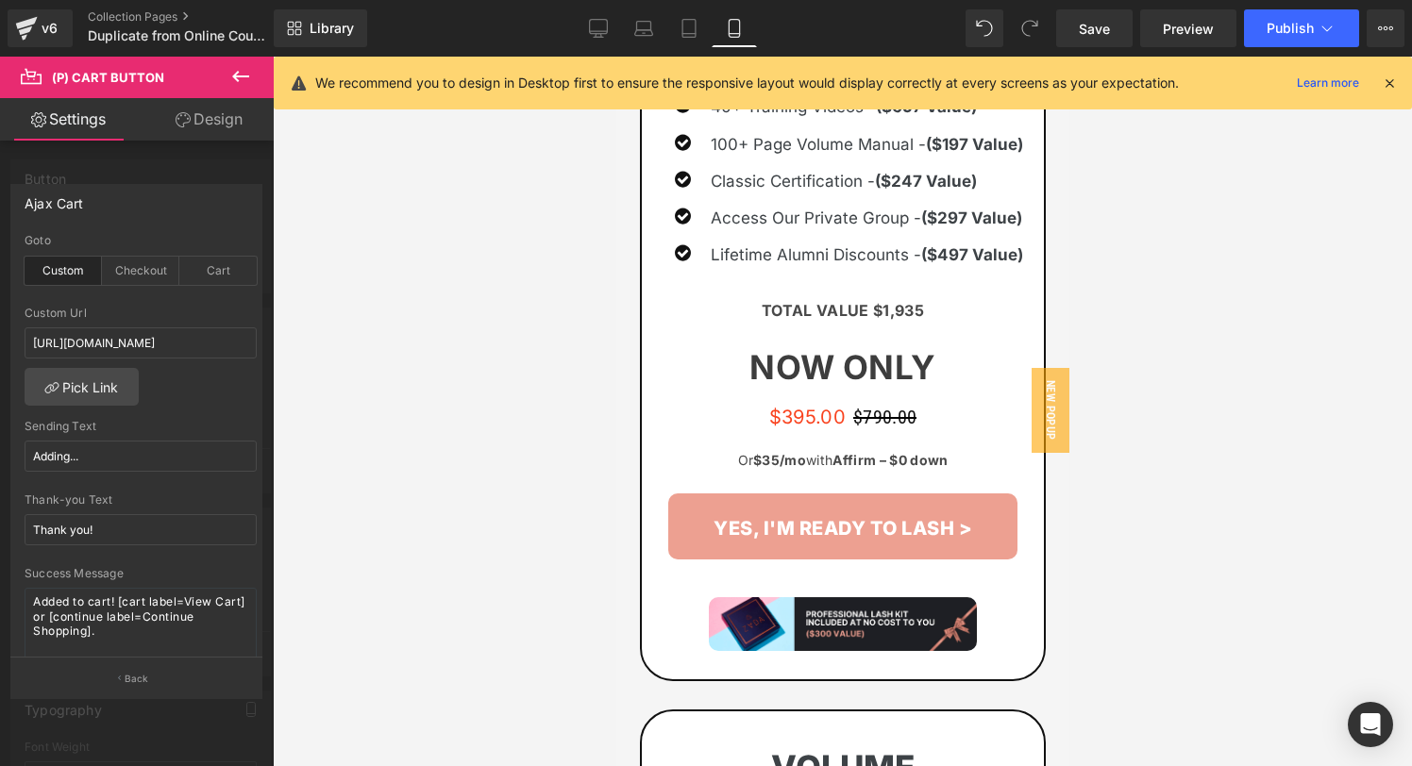
scroll to position [2454, 0]
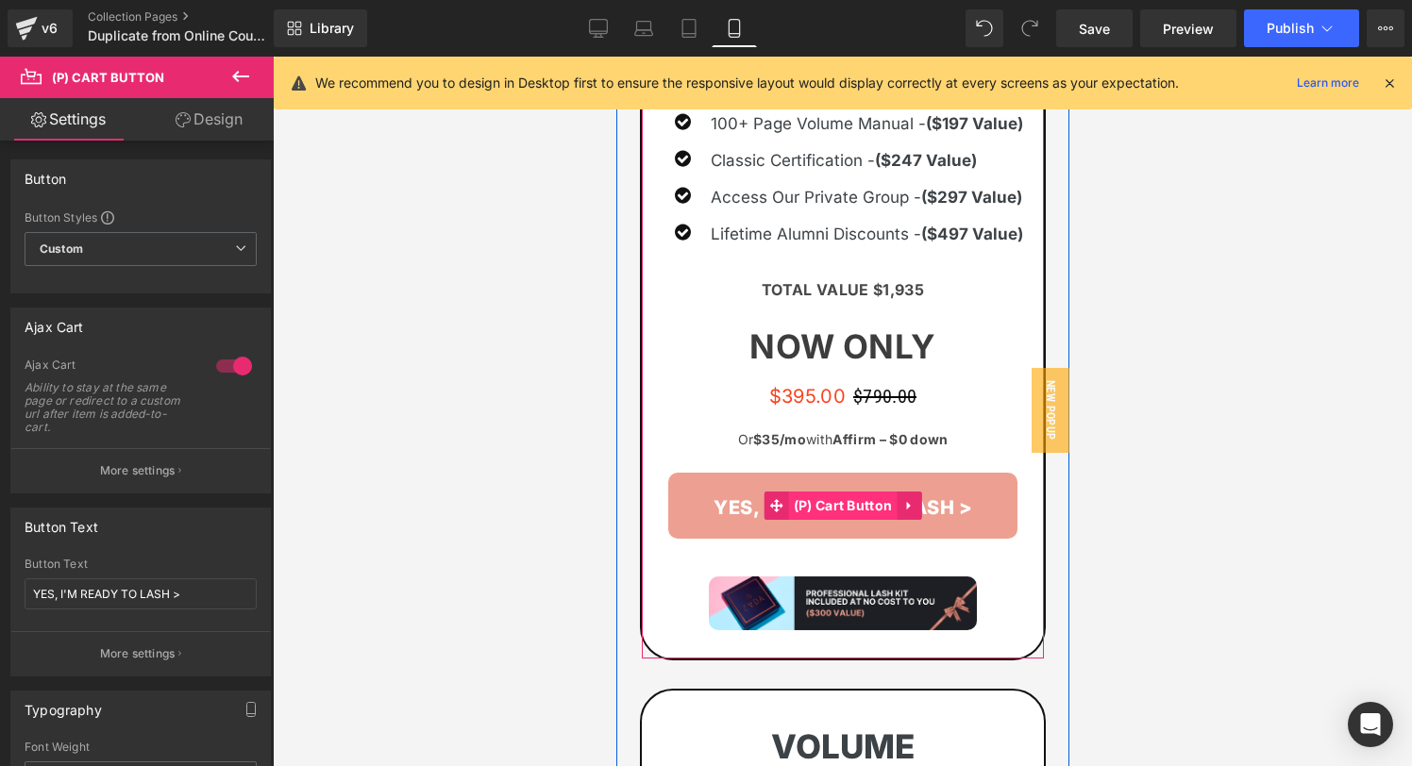
click at [837, 511] on span "(P) Cart Button" at bounding box center [842, 506] width 109 height 28
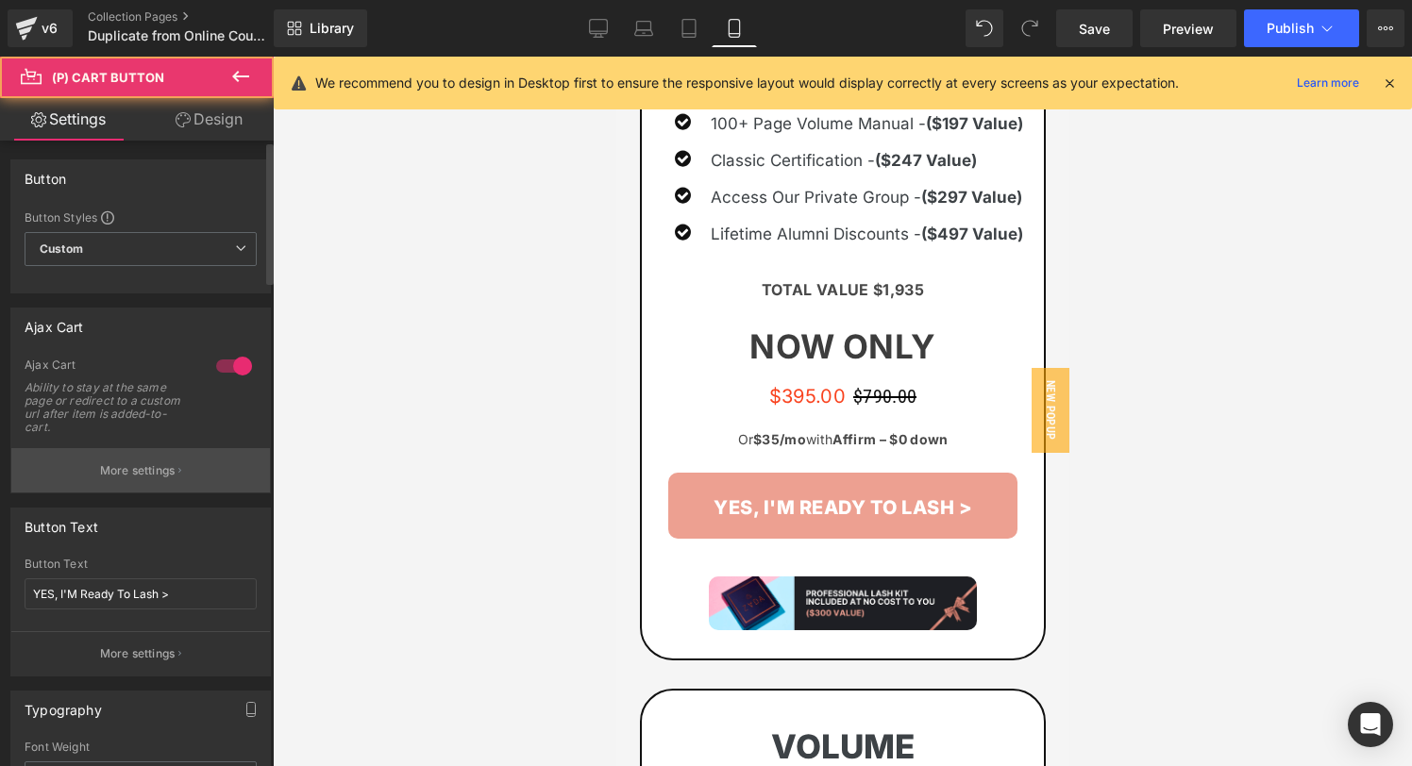
click at [114, 484] on button "More settings" at bounding box center [140, 470] width 259 height 44
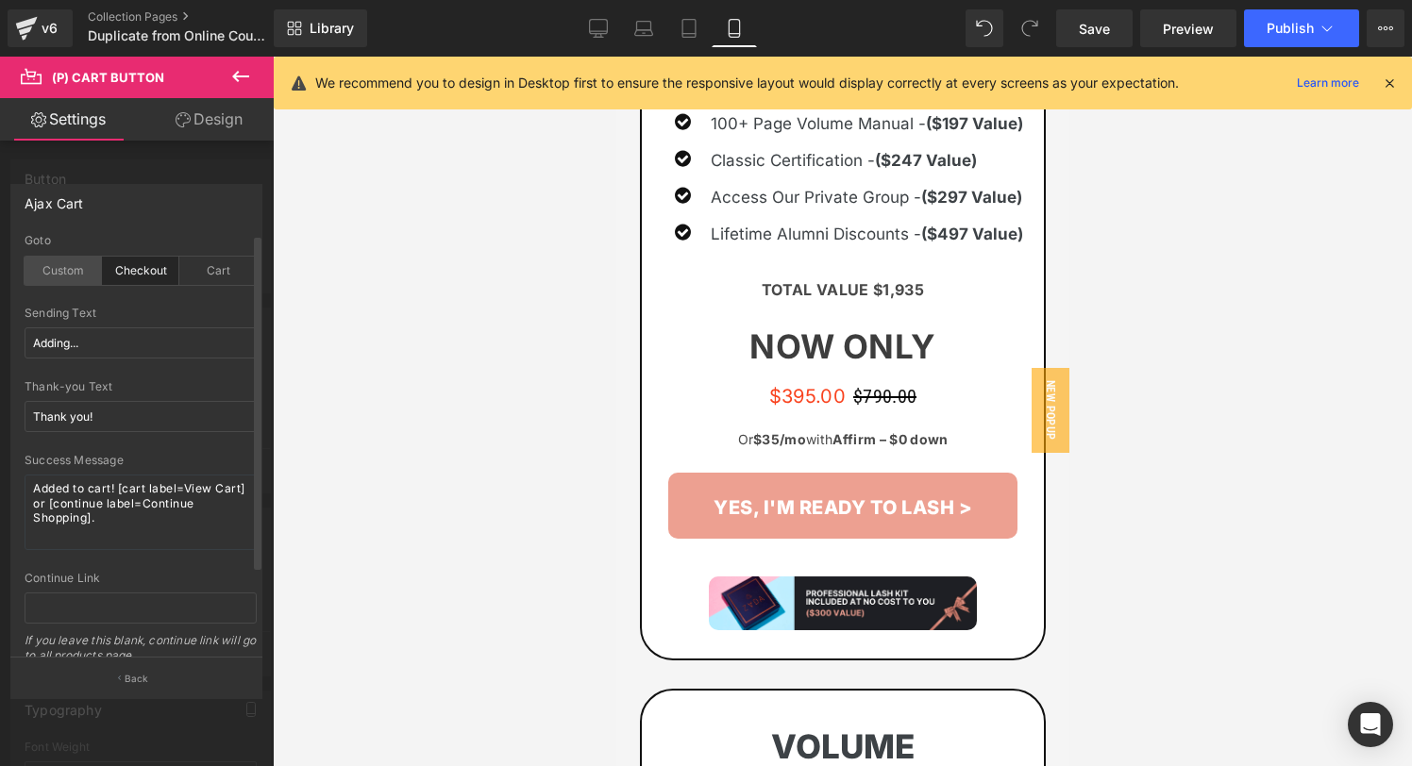
click at [73, 266] on div "Custom" at bounding box center [63, 271] width 77 height 28
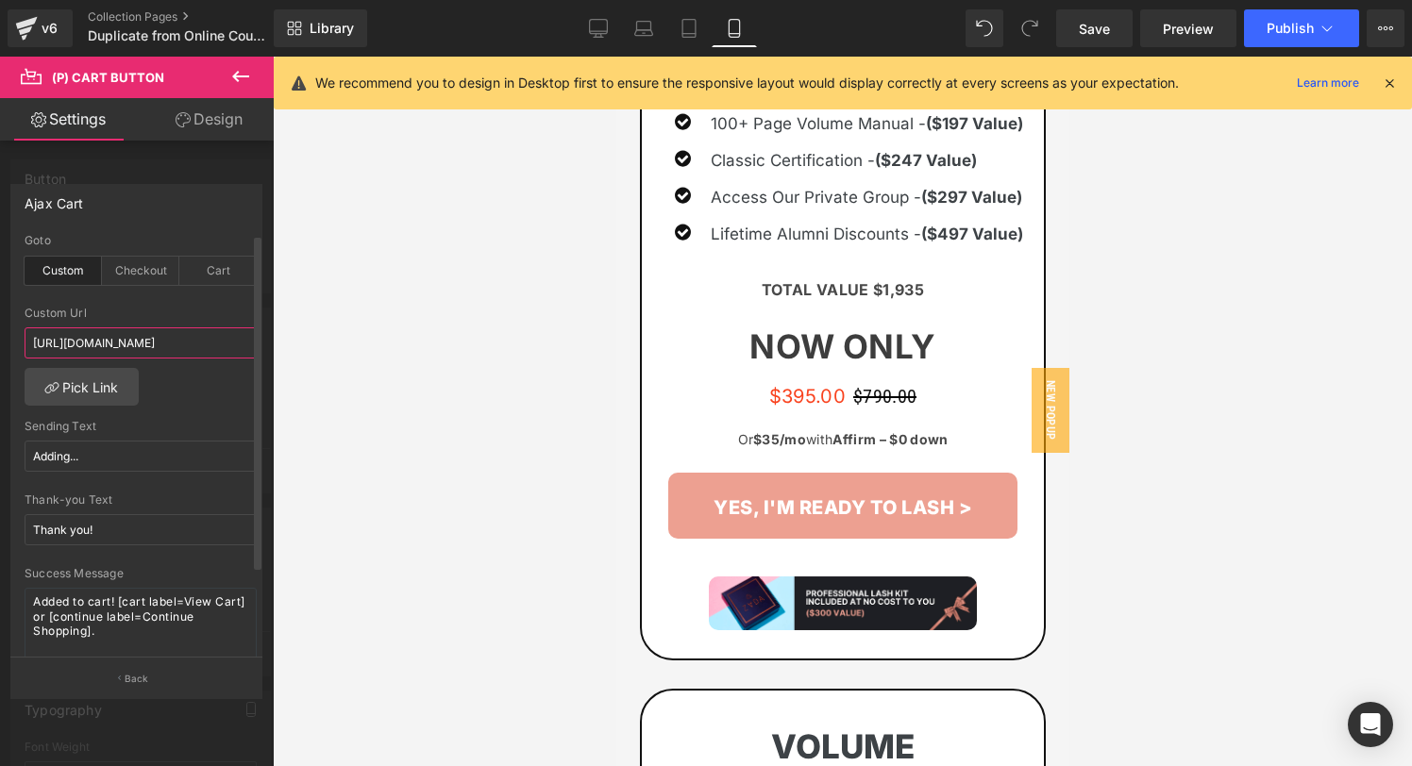
click at [70, 343] on input "[URL][DOMAIN_NAME]" at bounding box center [141, 342] width 232 height 31
click at [1130, 35] on link "Save" at bounding box center [1094, 28] width 76 height 38
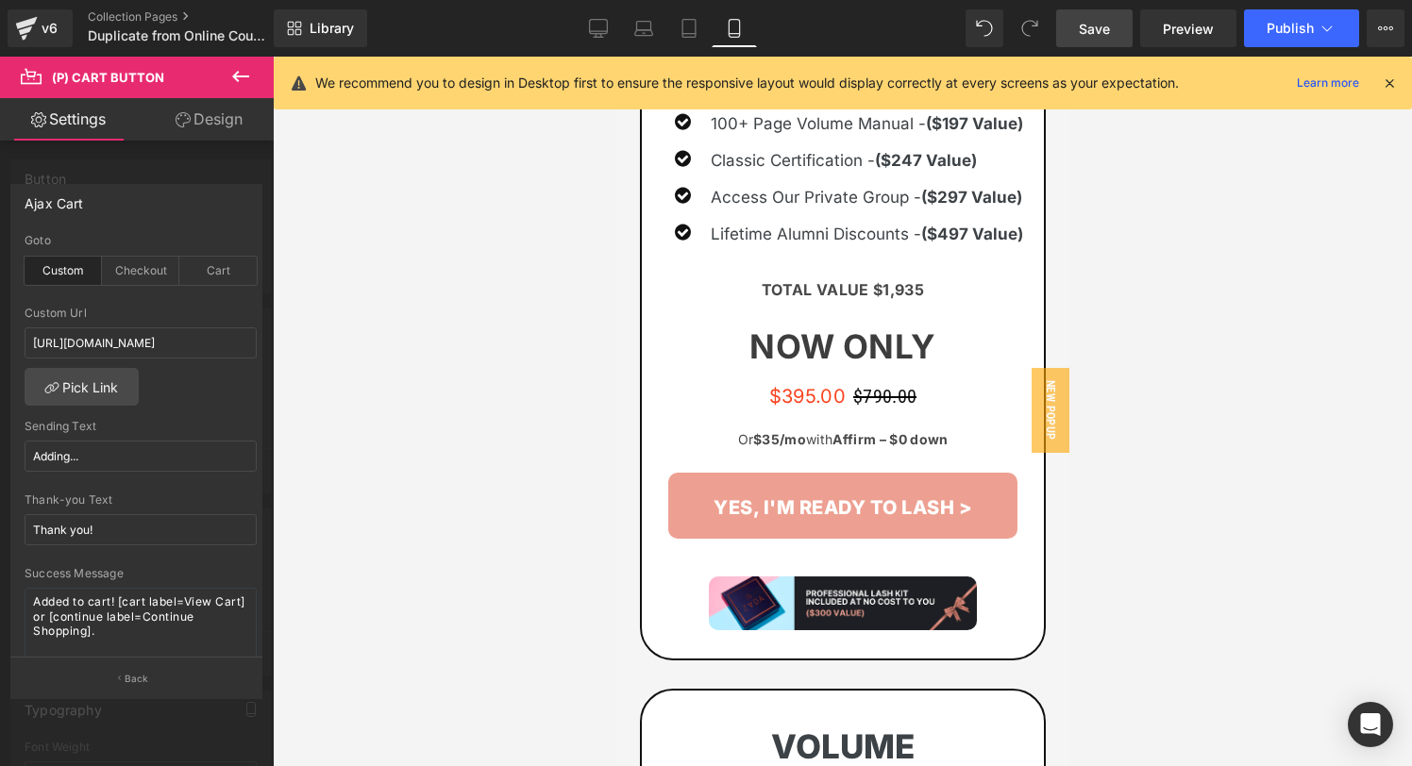
scroll to position [0, 0]
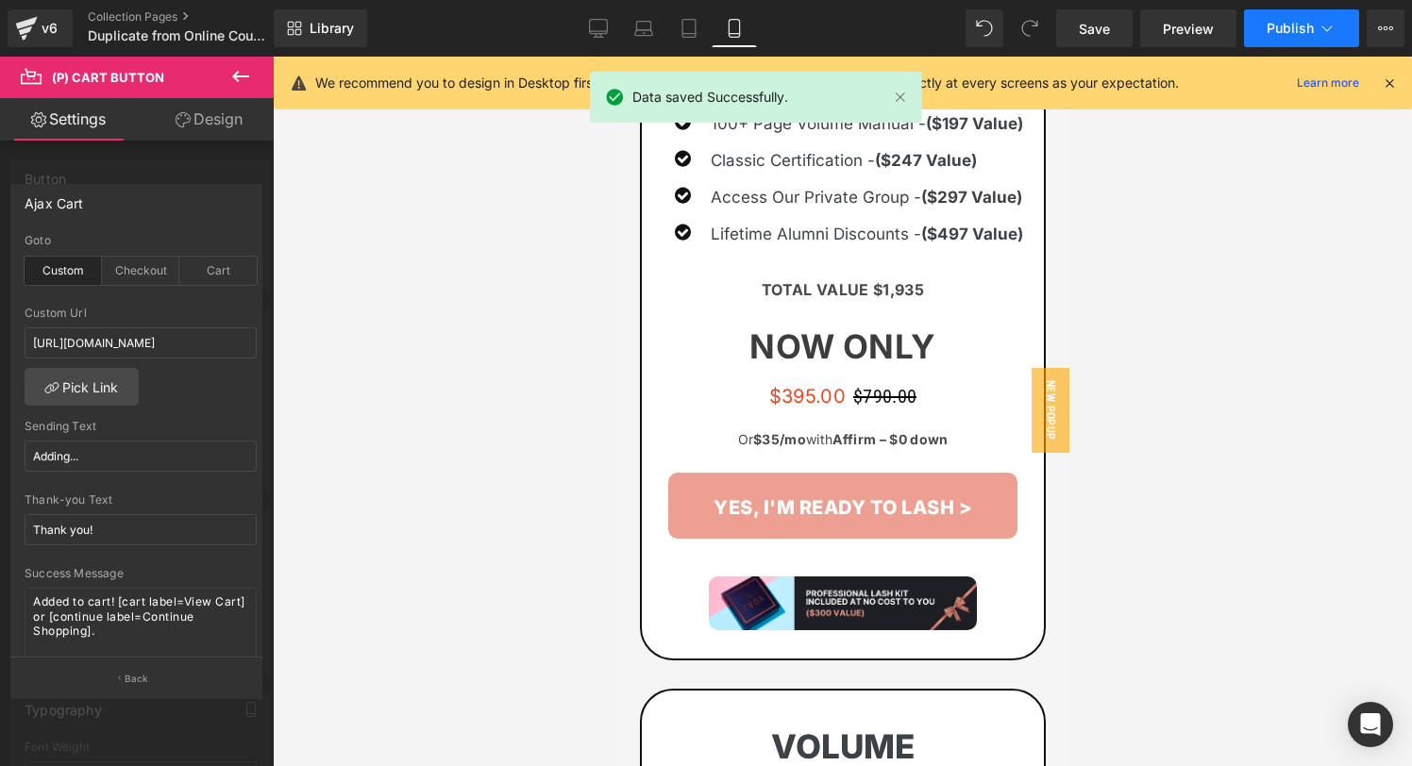
click at [1316, 24] on button "Publish" at bounding box center [1301, 28] width 115 height 38
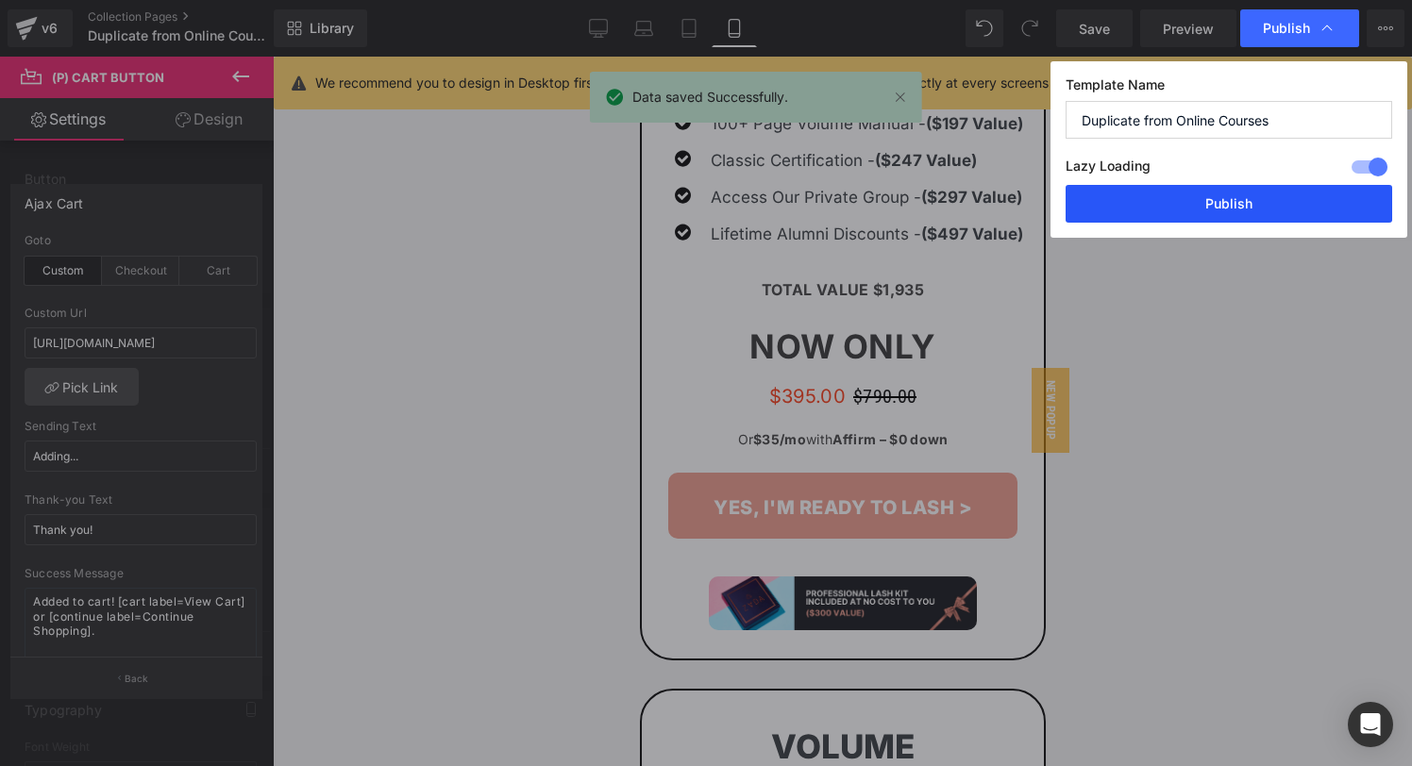
click at [1214, 201] on button "Publish" at bounding box center [1228, 204] width 326 height 38
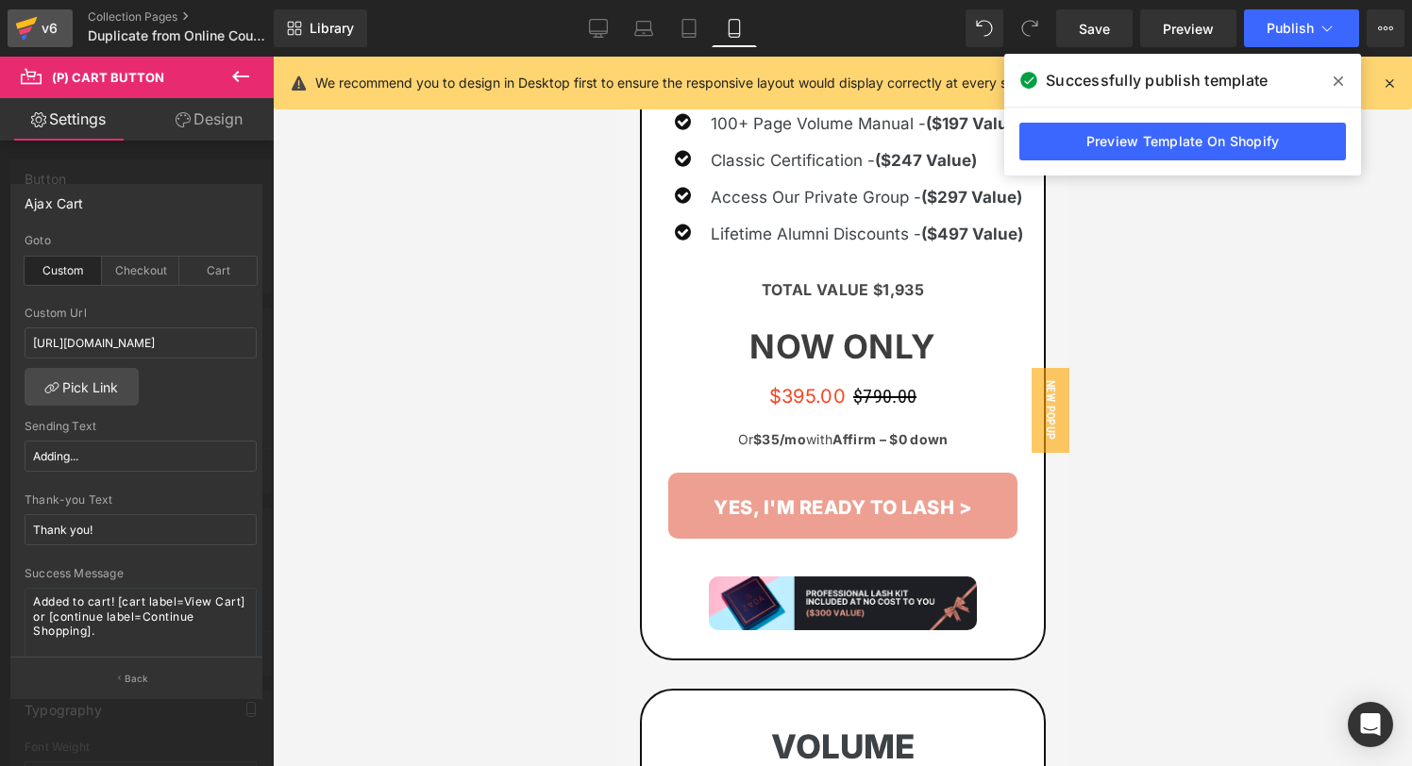
click at [27, 28] on icon at bounding box center [25, 30] width 13 height 8
